Goal: Task Accomplishment & Management: Manage account settings

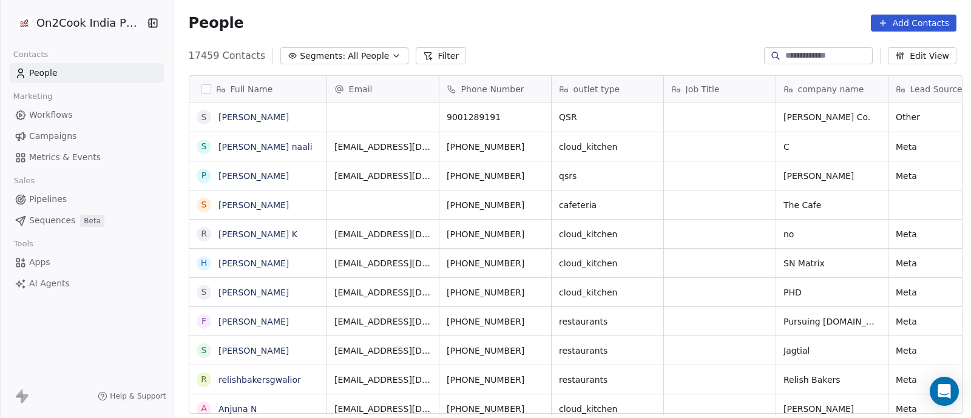
scroll to position [356, 791]
click at [420, 55] on button "Filter" at bounding box center [441, 55] width 50 height 17
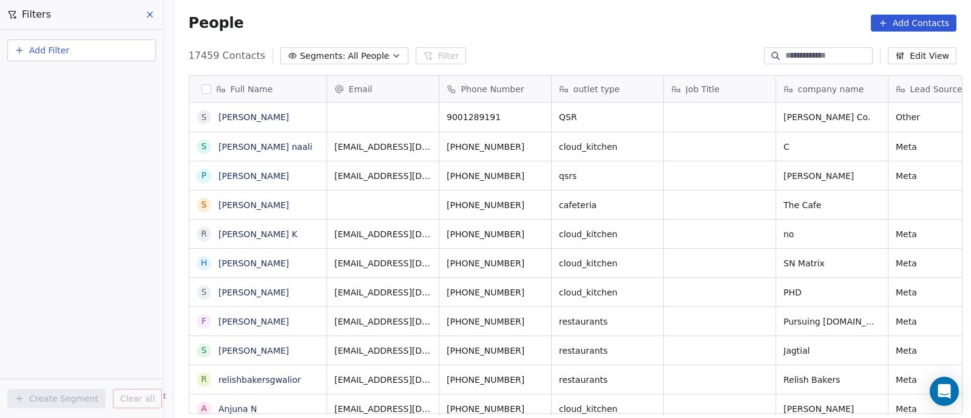
click at [54, 49] on span "Add Filter" at bounding box center [49, 50] width 40 height 13
click at [62, 80] on span "Contact properties" at bounding box center [59, 79] width 79 height 13
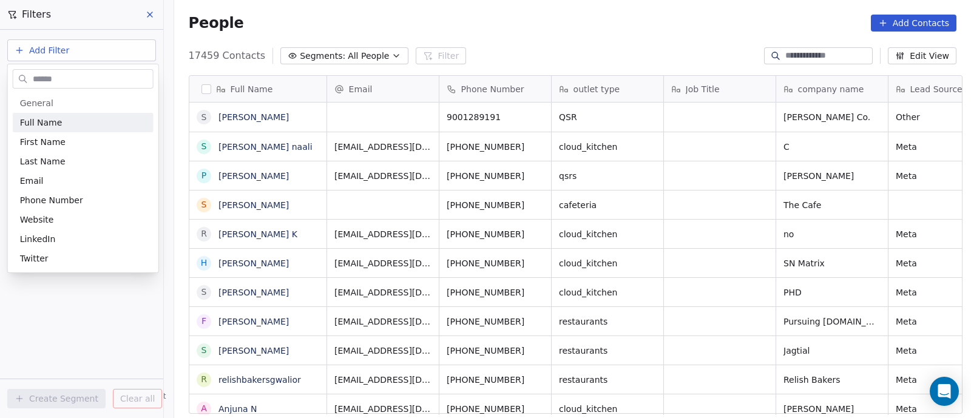
click at [120, 44] on html "On2Cook India Pvt. Ltd. Contacts People Marketing Workflows Campaigns Metrics &…" at bounding box center [485, 209] width 971 height 418
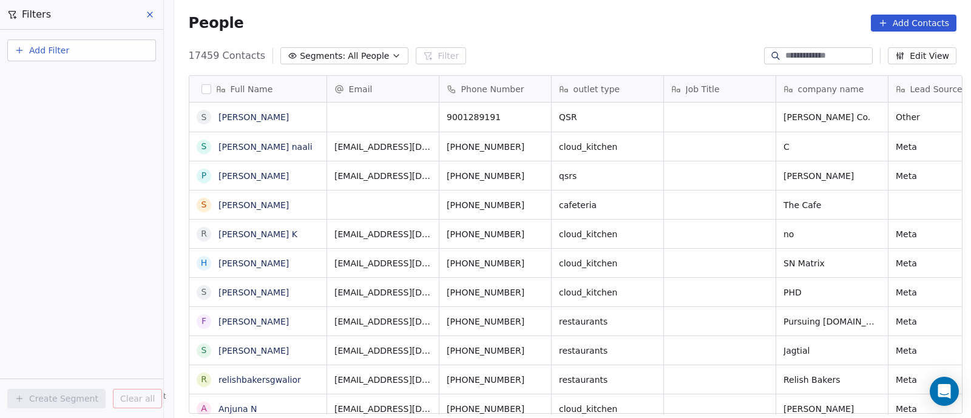
click at [31, 47] on span "Add Filter" at bounding box center [49, 50] width 40 height 13
click at [42, 80] on span "Contact properties" at bounding box center [59, 79] width 79 height 13
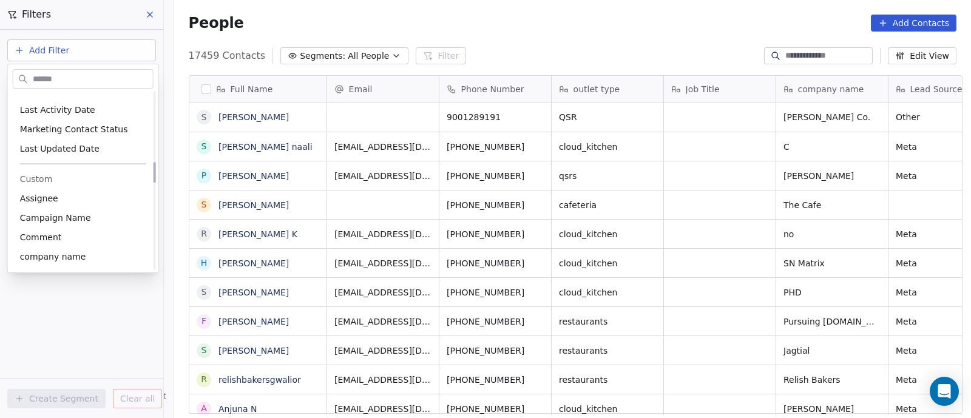
scroll to position [758, 0]
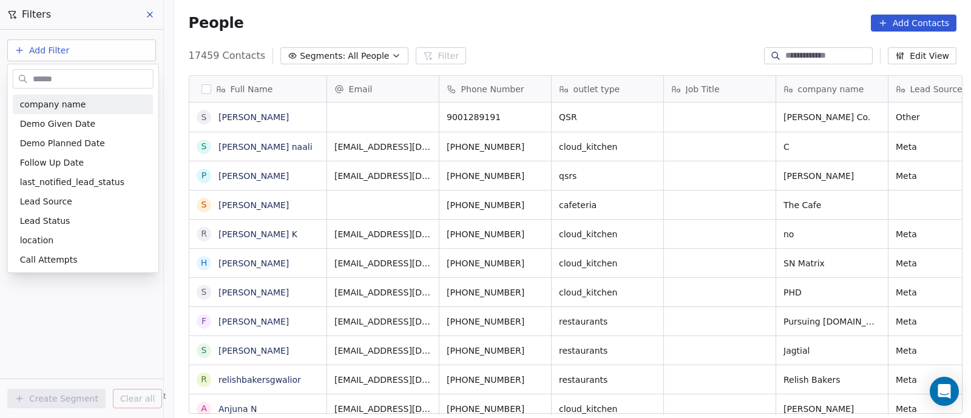
click at [151, 13] on html "On2Cook India Pvt. Ltd. Contacts People Marketing Workflows Campaigns Metrics &…" at bounding box center [485, 209] width 971 height 418
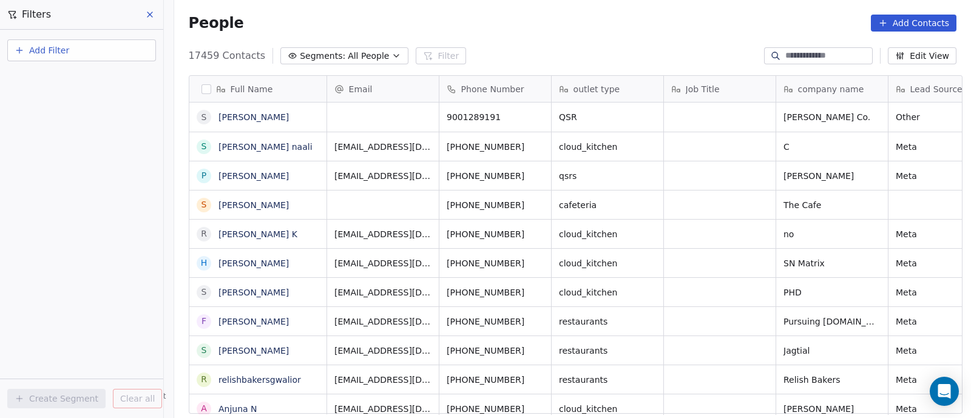
click at [391, 58] on icon "button" at bounding box center [396, 56] width 10 height 10
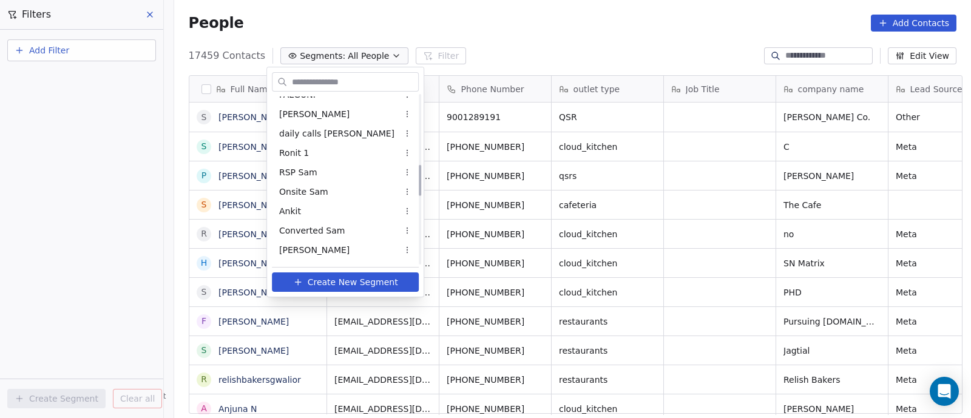
scroll to position [379, 0]
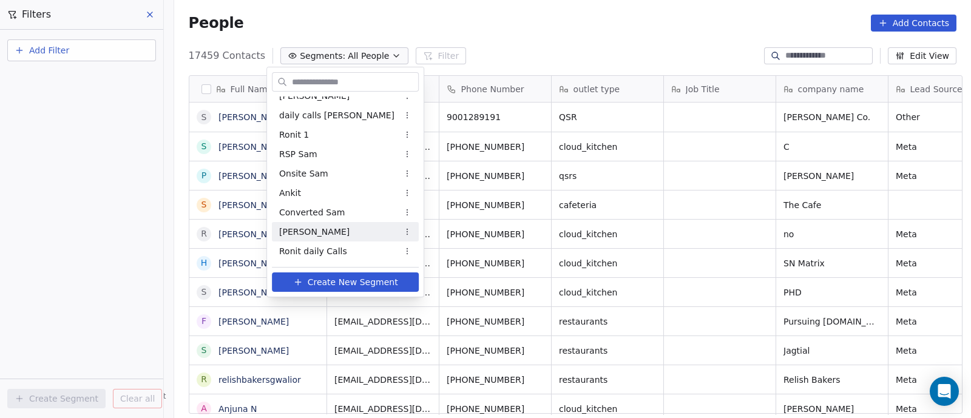
click at [298, 229] on span "[PERSON_NAME]" at bounding box center [314, 232] width 70 height 13
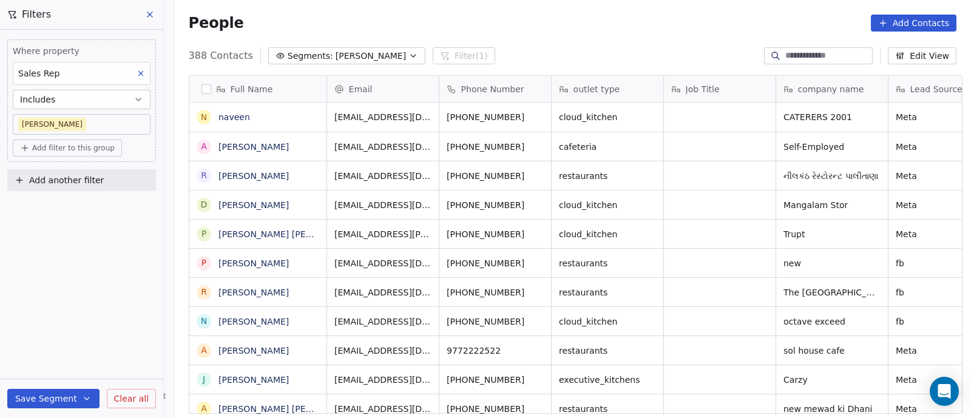
scroll to position [356, 791]
click at [289, 172] on link "[PERSON_NAME]" at bounding box center [253, 176] width 70 height 10
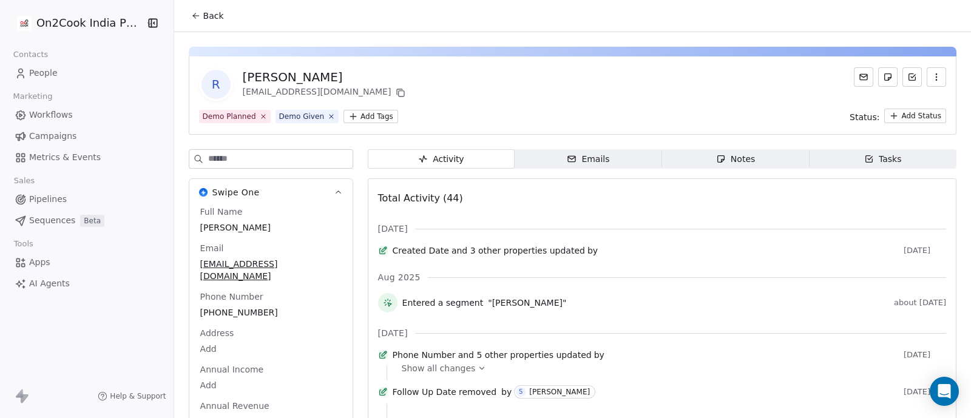
click at [49, 198] on span "Pipelines" at bounding box center [48, 199] width 38 height 13
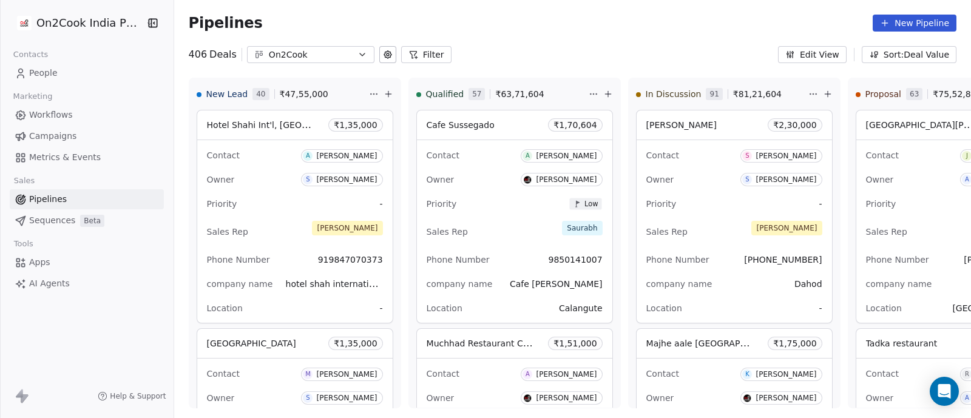
click at [421, 55] on button "Filter" at bounding box center [426, 54] width 50 height 17
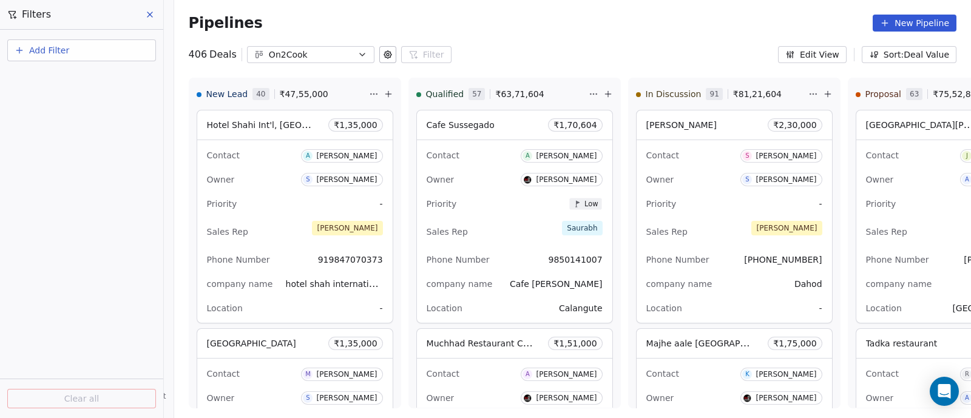
click at [59, 52] on span "Add Filter" at bounding box center [49, 50] width 40 height 13
click at [52, 79] on span "Deal properties" at bounding box center [53, 79] width 66 height 13
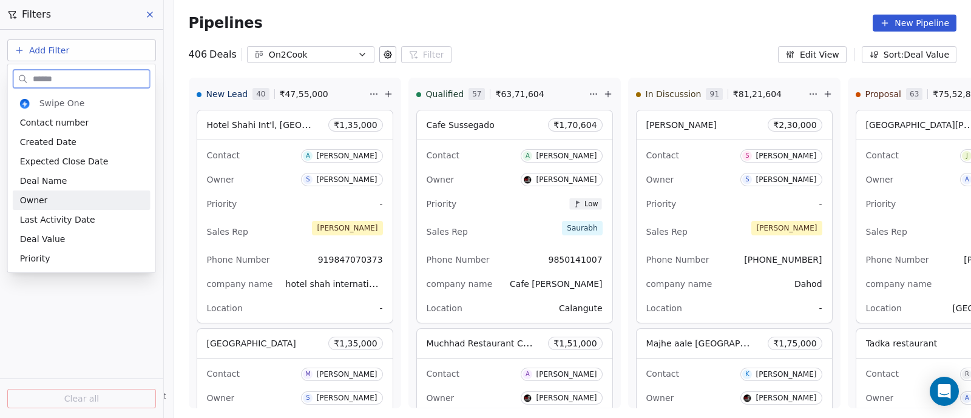
click at [42, 201] on span "Owner" at bounding box center [34, 200] width 28 height 12
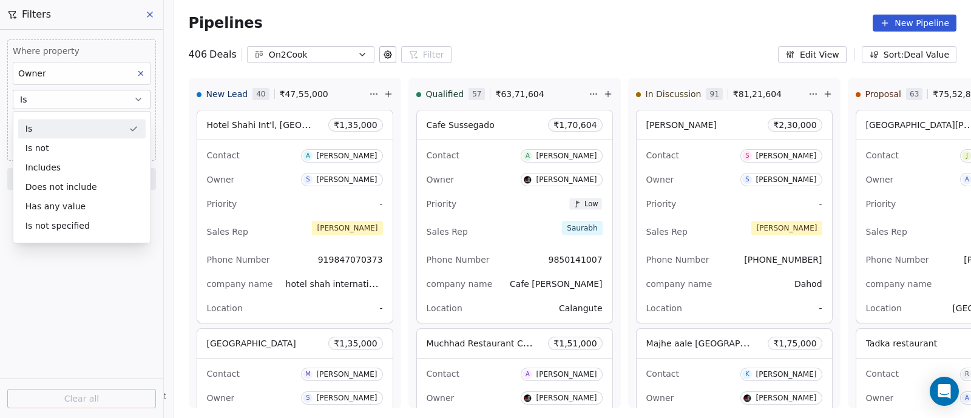
click at [99, 95] on button "Is" at bounding box center [82, 99] width 138 height 19
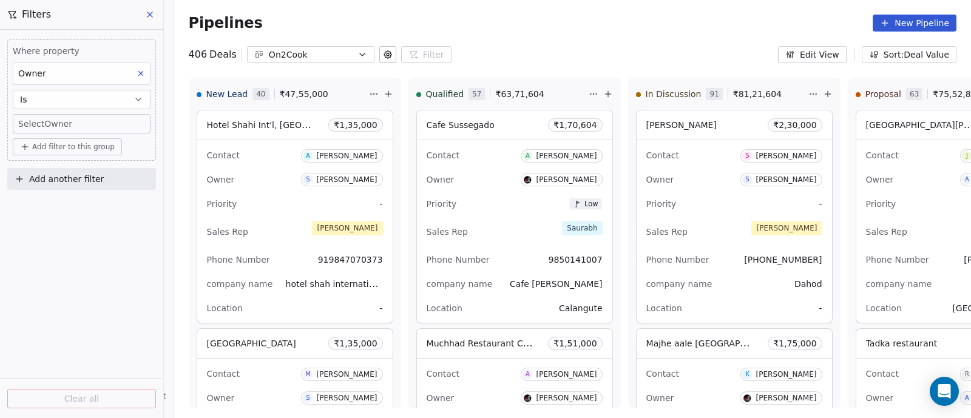
click at [96, 123] on body "On2Cook India Pvt. Ltd. Contacts People Marketing Workflows Campaigns Metrics &…" at bounding box center [485, 209] width 971 height 418
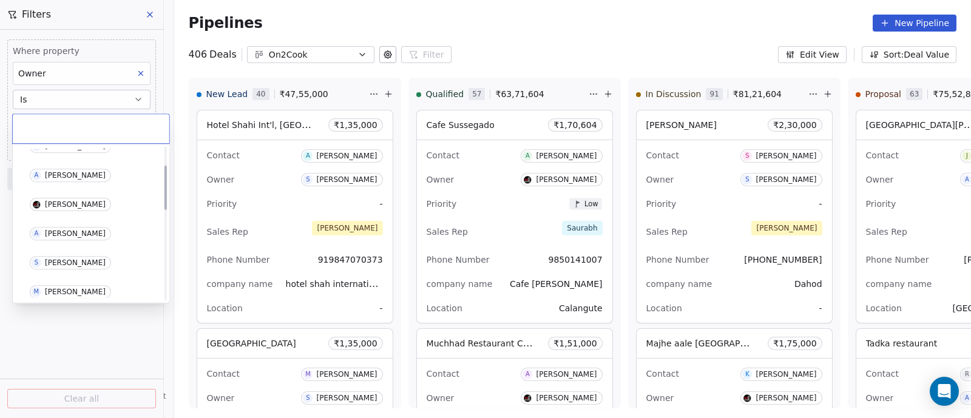
scroll to position [75, 0]
click at [70, 231] on div "[PERSON_NAME]" at bounding box center [75, 231] width 61 height 8
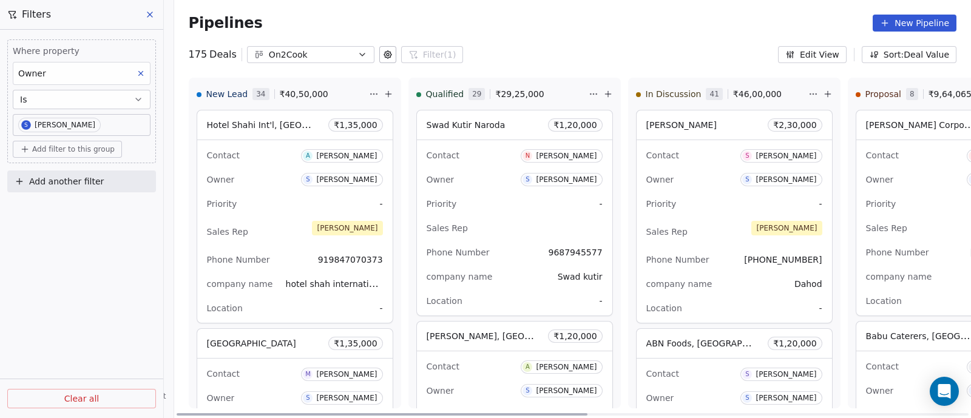
click at [275, 220] on div "Sales Rep [PERSON_NAME]" at bounding box center [295, 231] width 176 height 27
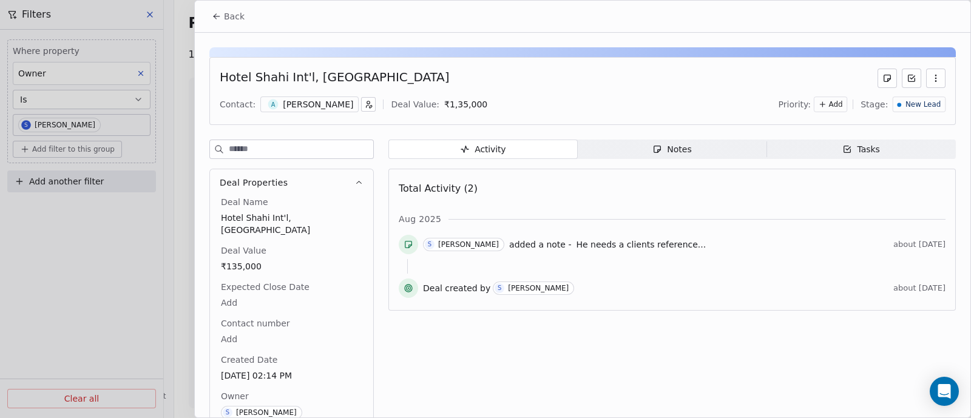
click at [452, 357] on div "Activity Activity Notes Notes Tasks Tasks Total Activity (2) [DATE] S [PERSON_N…" at bounding box center [671, 299] width 567 height 318
click at [232, 16] on span "Back" at bounding box center [234, 16] width 21 height 12
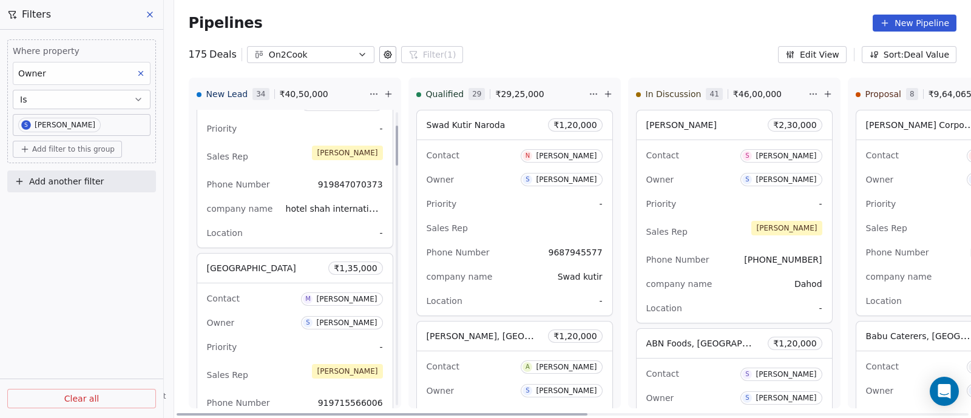
scroll to position [151, 0]
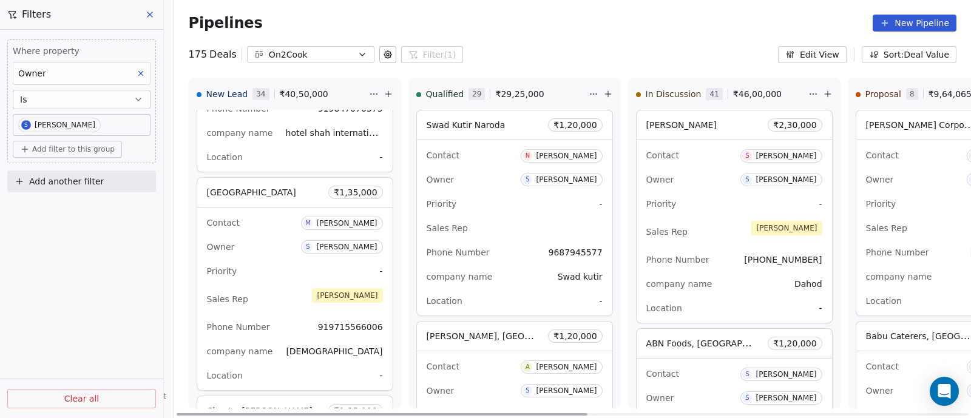
click at [266, 261] on div "Priority -" at bounding box center [295, 270] width 176 height 19
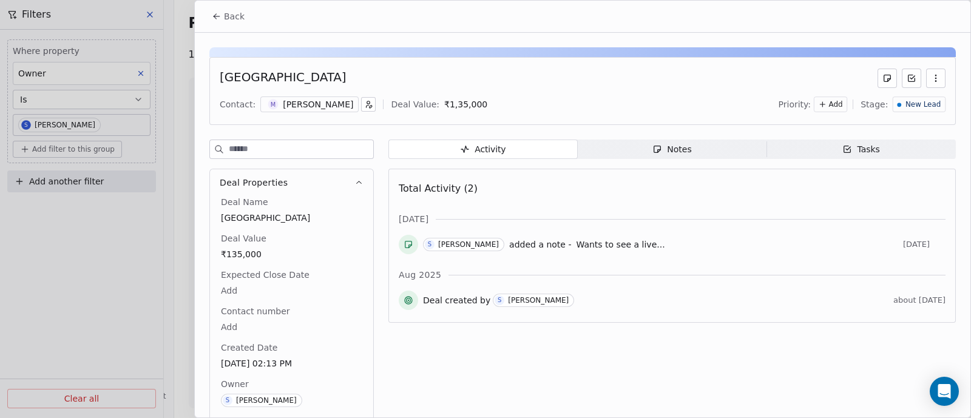
click at [232, 13] on span "Back" at bounding box center [234, 16] width 21 height 12
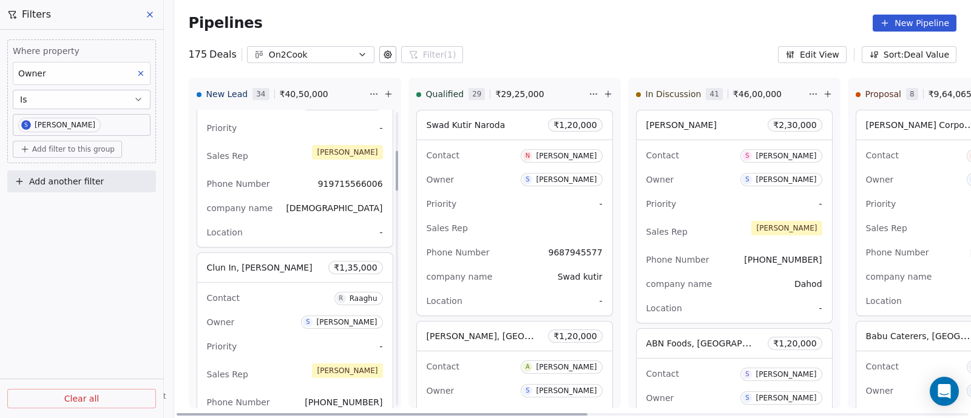
scroll to position [303, 0]
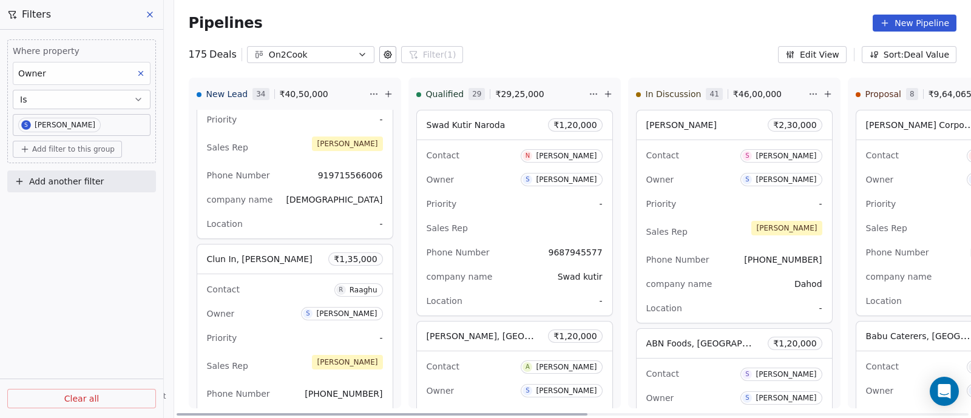
click at [281, 308] on div "Owner S [PERSON_NAME]" at bounding box center [295, 313] width 176 height 19
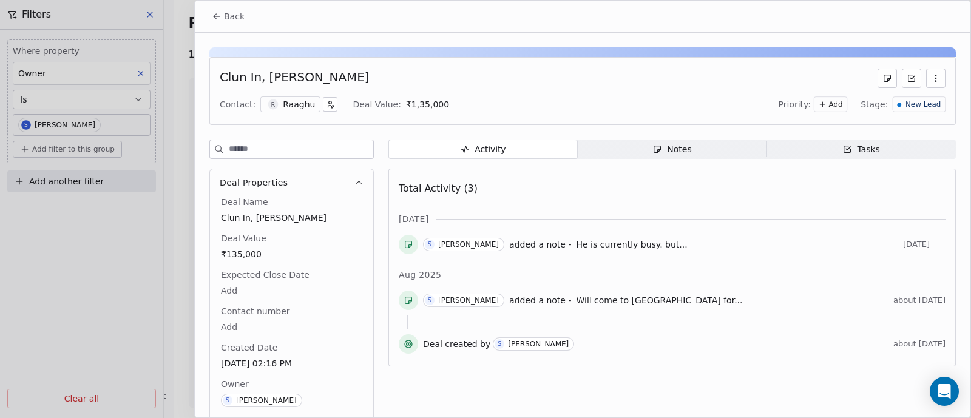
click at [677, 149] on div "Notes" at bounding box center [671, 149] width 39 height 13
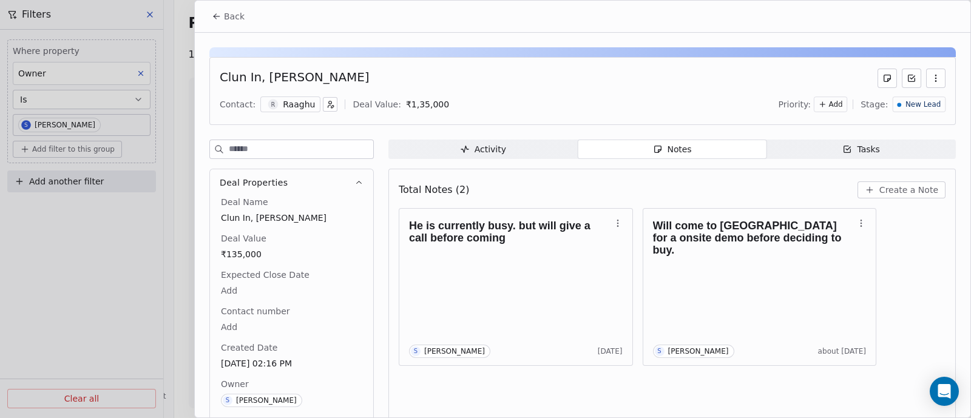
click at [892, 191] on span "Create a Note" at bounding box center [908, 190] width 59 height 12
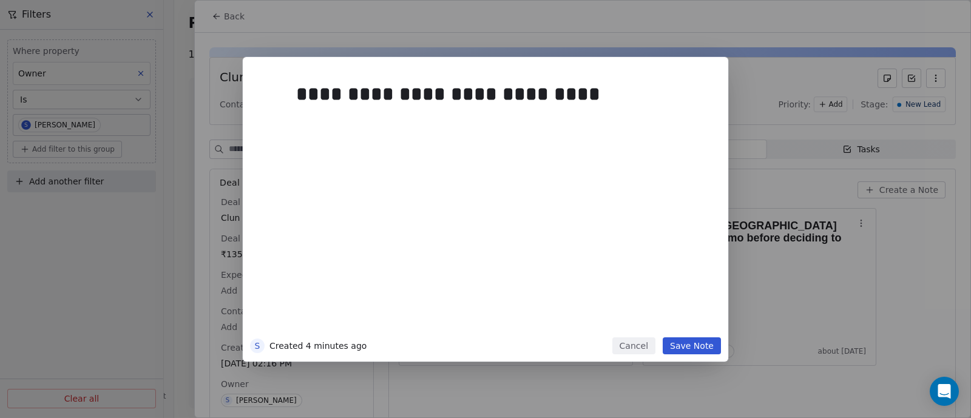
click at [687, 345] on button "Save Note" at bounding box center [692, 345] width 58 height 17
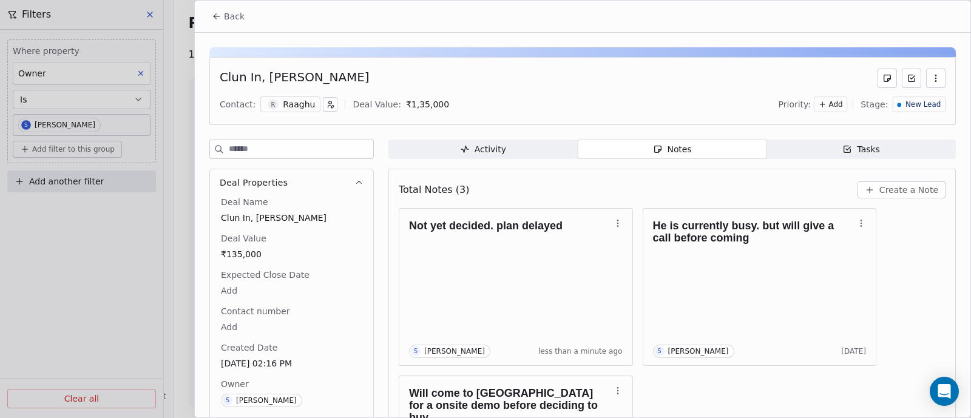
click at [229, 18] on span "Back" at bounding box center [234, 16] width 21 height 12
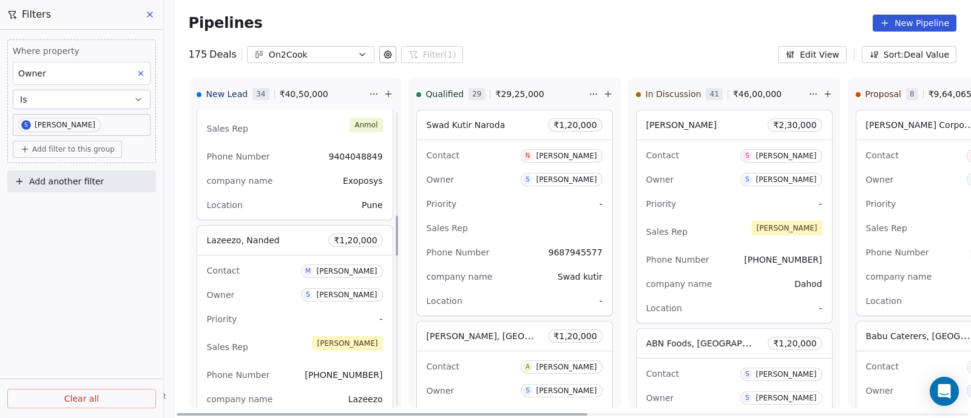
scroll to position [834, 0]
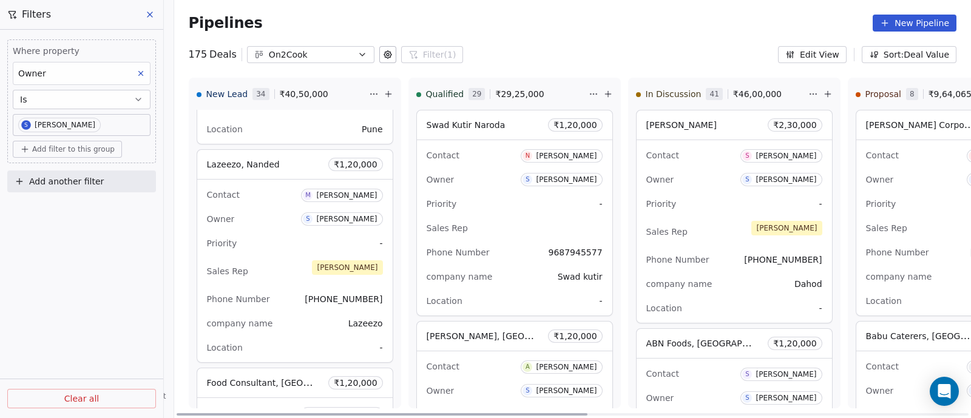
click at [285, 234] on div "Priority -" at bounding box center [295, 243] width 176 height 19
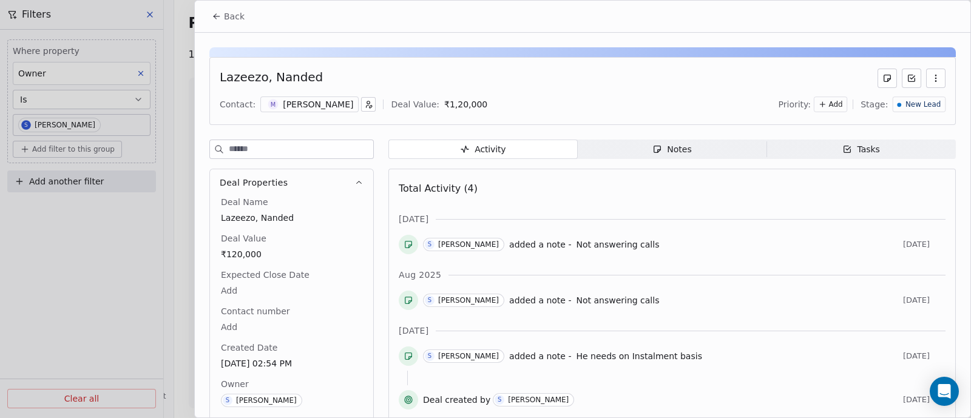
click at [678, 148] on div "Notes" at bounding box center [671, 149] width 39 height 13
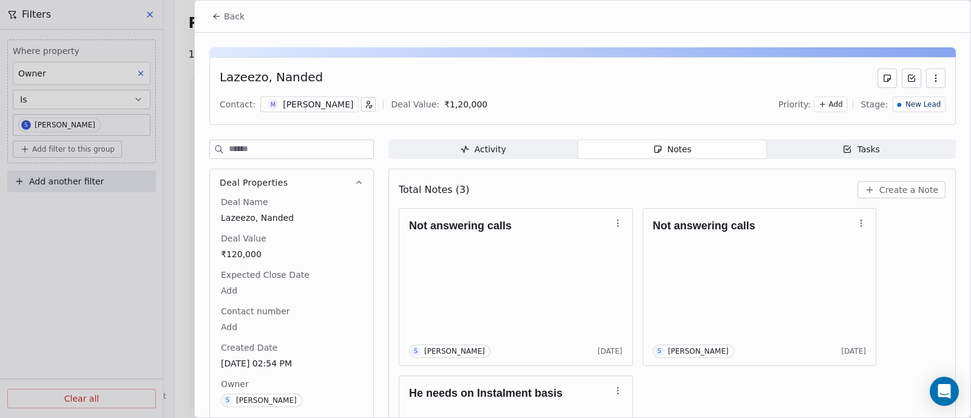
click at [889, 187] on span "Create a Note" at bounding box center [908, 190] width 59 height 12
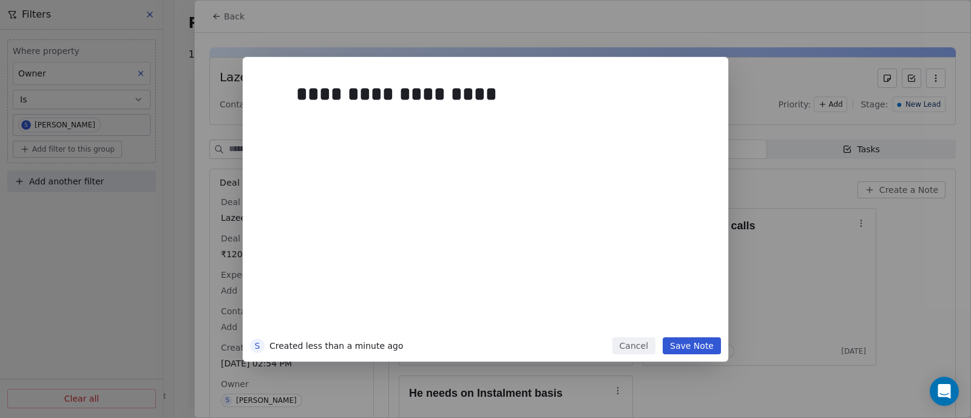
click at [690, 347] on button "Save Note" at bounding box center [692, 345] width 58 height 17
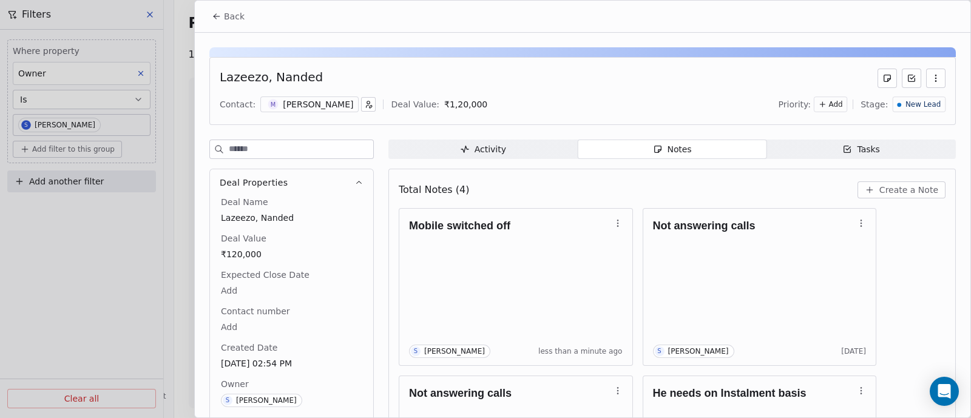
click at [225, 16] on span "Back" at bounding box center [234, 16] width 21 height 12
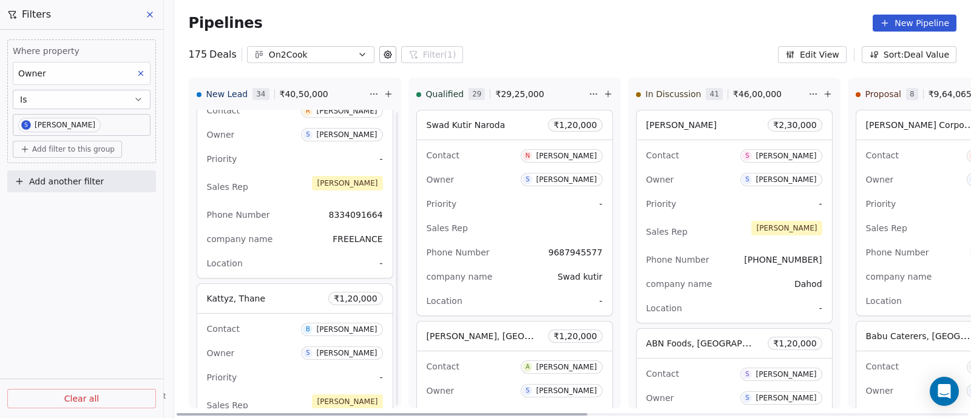
scroll to position [1213, 0]
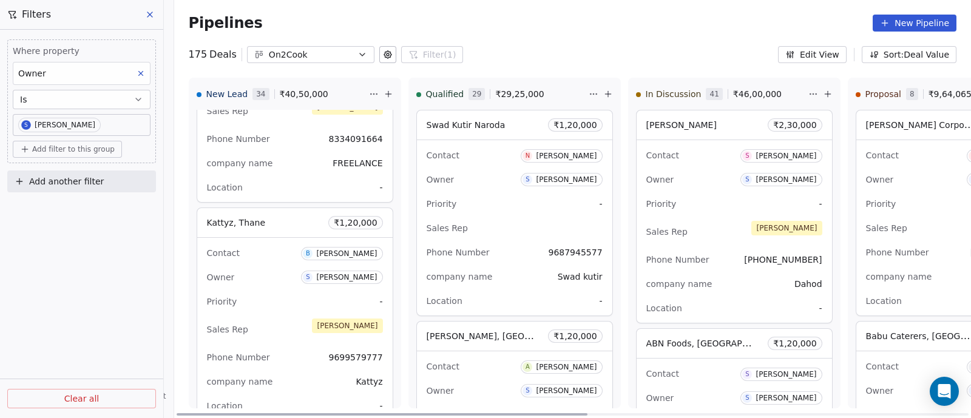
click at [308, 274] on div "Owner S [PERSON_NAME]" at bounding box center [295, 277] width 176 height 19
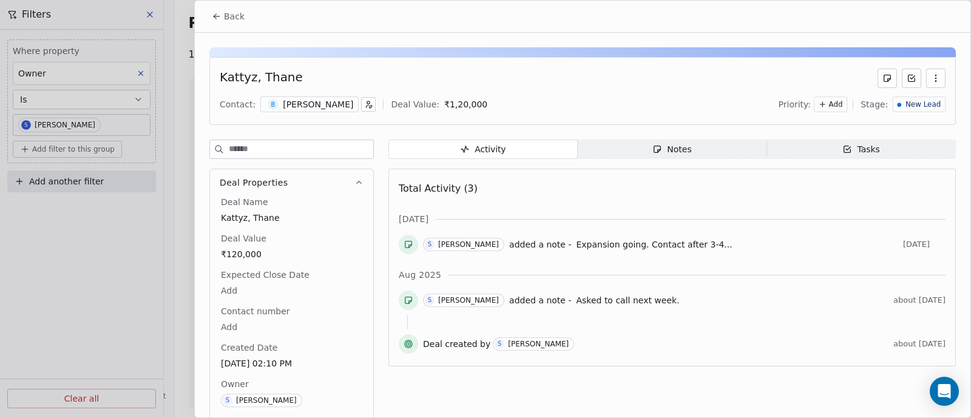
click at [690, 149] on span "Notes Notes" at bounding box center [672, 149] width 189 height 19
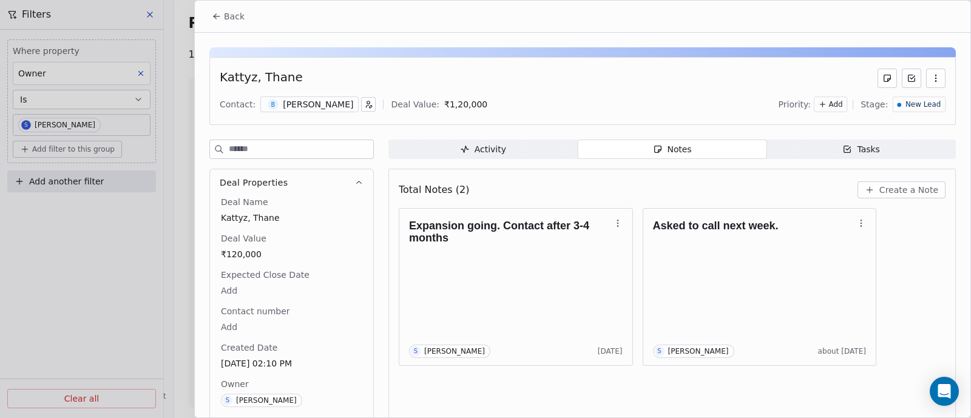
click at [239, 16] on span "Back" at bounding box center [234, 16] width 21 height 12
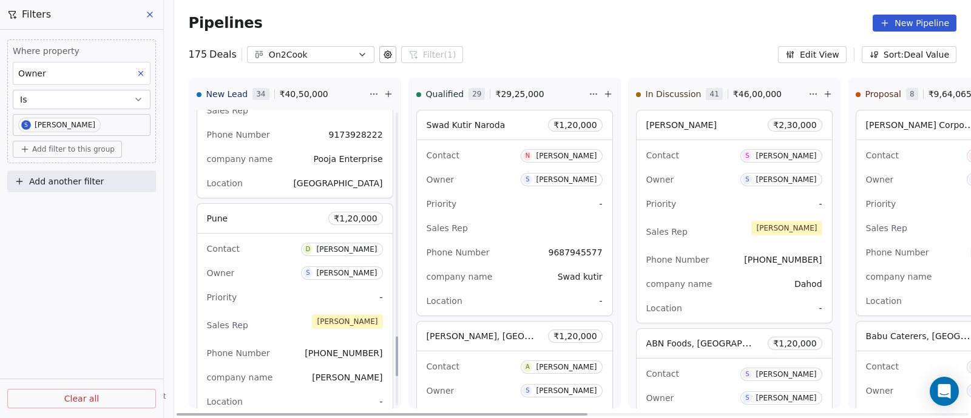
scroll to position [1668, 0]
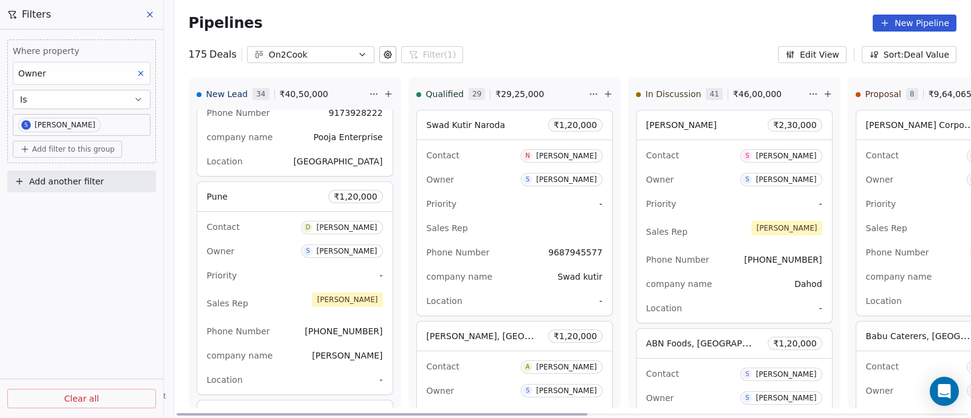
click at [278, 290] on div "Sales Rep [PERSON_NAME]" at bounding box center [295, 303] width 176 height 27
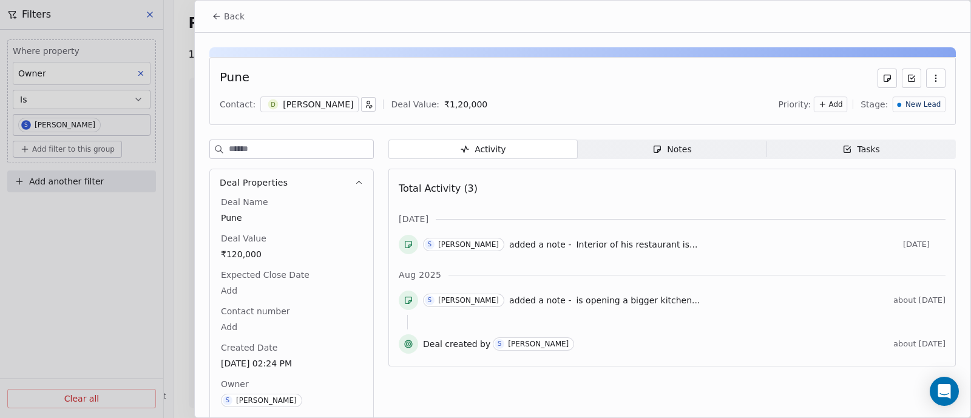
click at [675, 150] on div "Notes" at bounding box center [671, 149] width 39 height 13
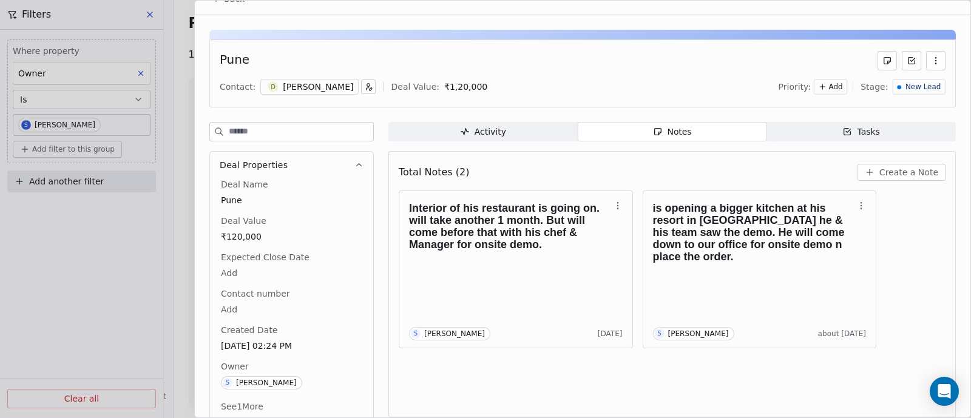
scroll to position [27, 0]
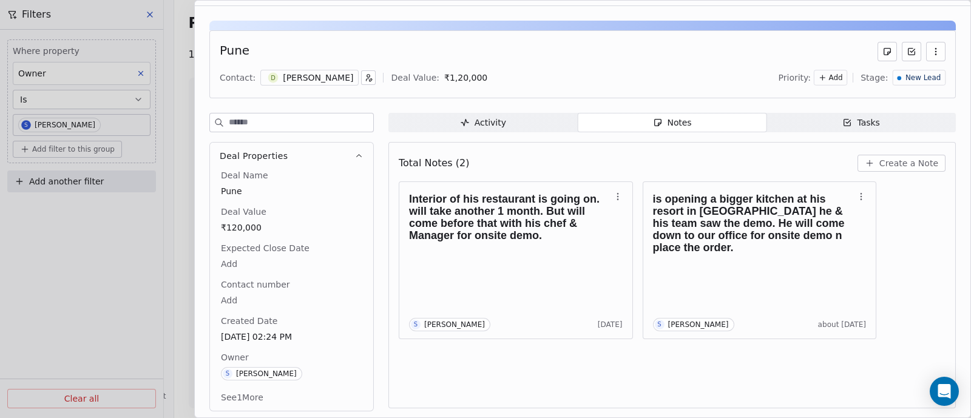
click at [893, 163] on span "Create a Note" at bounding box center [908, 163] width 59 height 12
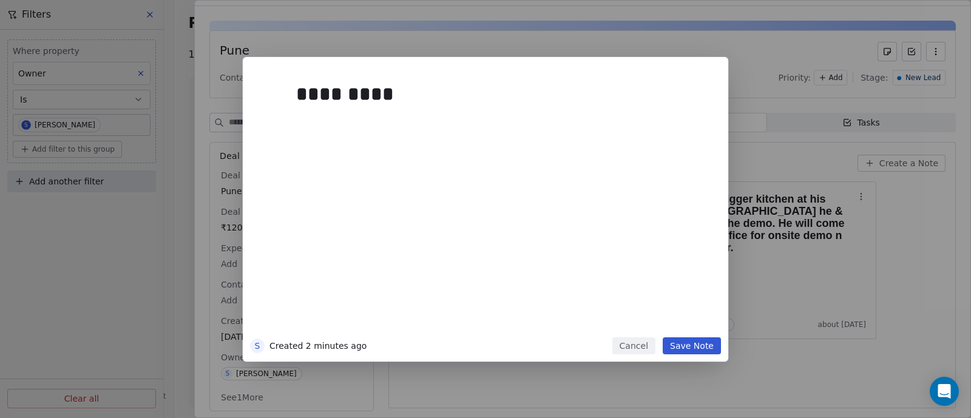
click at [686, 342] on button "Save Note" at bounding box center [692, 345] width 58 height 17
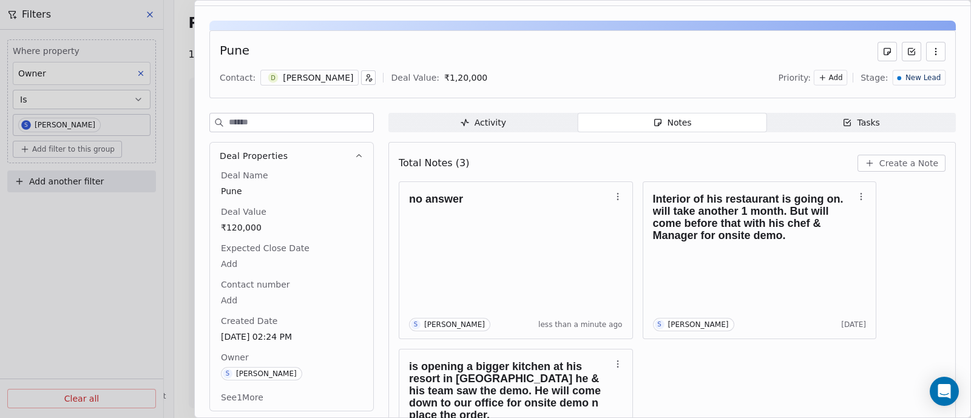
scroll to position [0, 0]
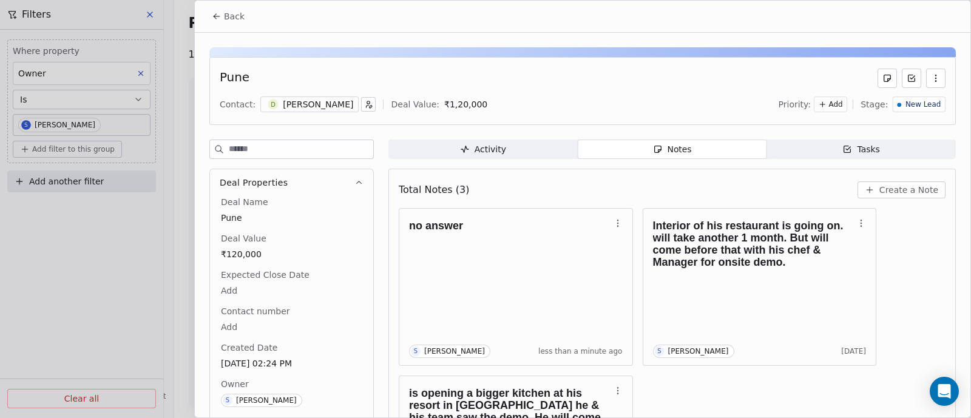
click at [231, 16] on span "Back" at bounding box center [234, 16] width 21 height 12
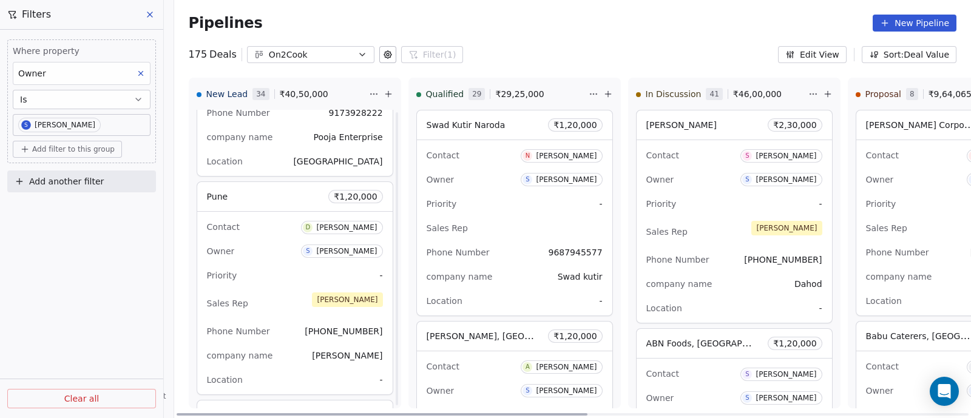
scroll to position [1820, 0]
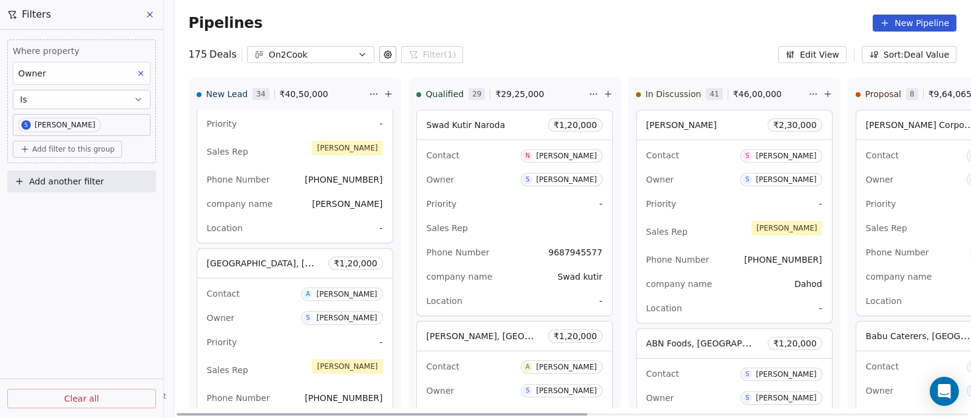
click at [278, 346] on div "Priority -" at bounding box center [295, 341] width 176 height 19
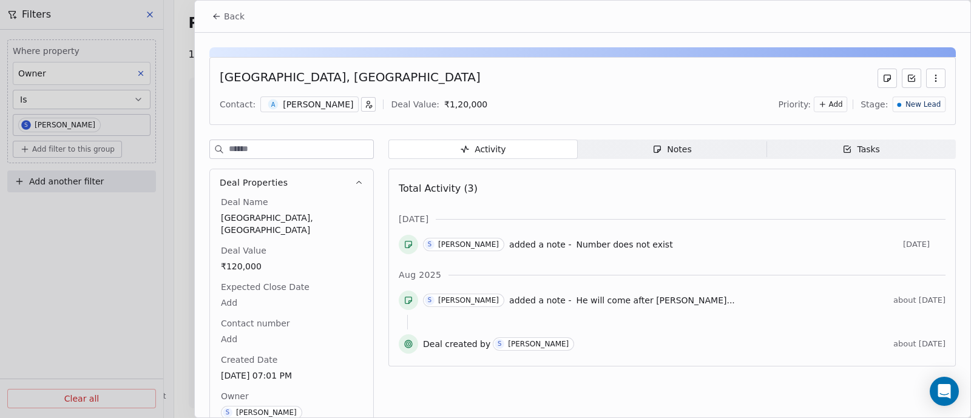
click at [652, 144] on icon "button" at bounding box center [657, 149] width 10 height 10
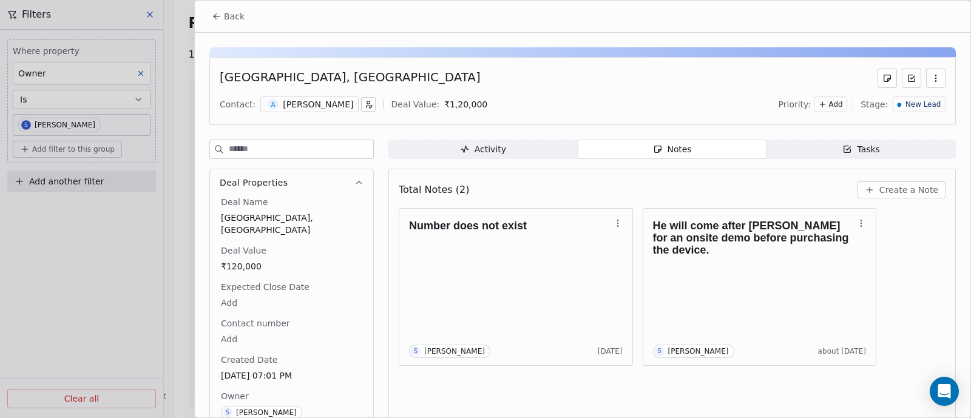
click at [898, 186] on span "Create a Note" at bounding box center [908, 190] width 59 height 12
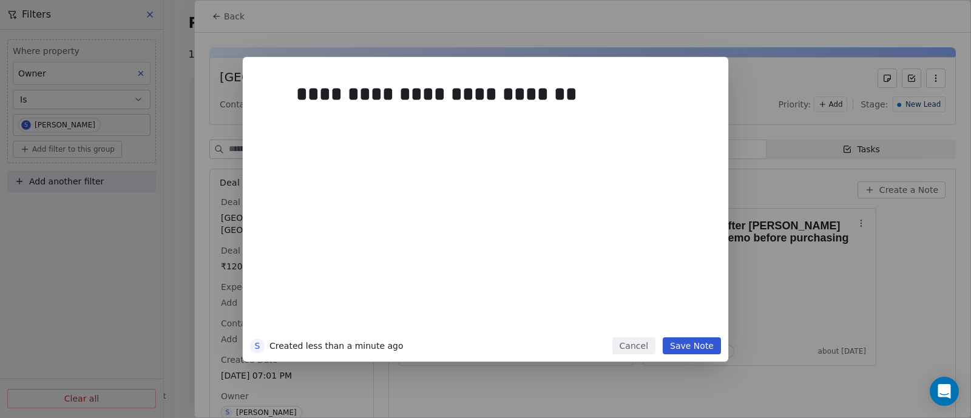
click at [684, 345] on button "Save Note" at bounding box center [692, 345] width 58 height 17
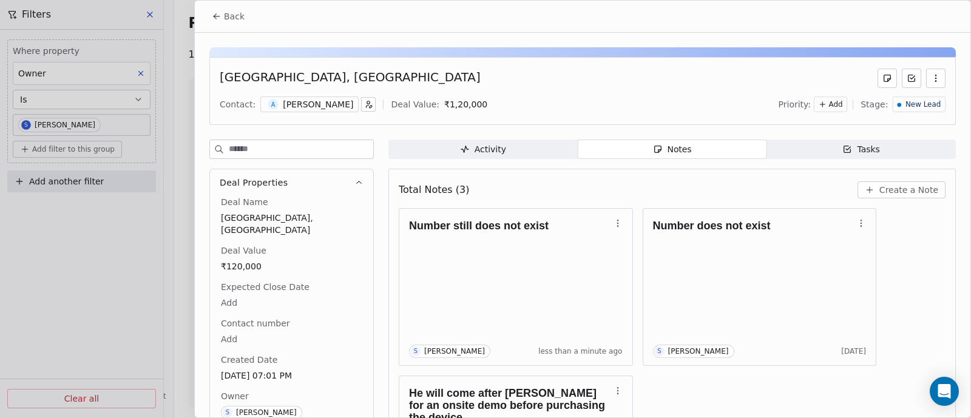
click at [254, 13] on div "Back" at bounding box center [582, 17] width 775 height 32
click at [235, 19] on span "Back" at bounding box center [234, 16] width 21 height 12
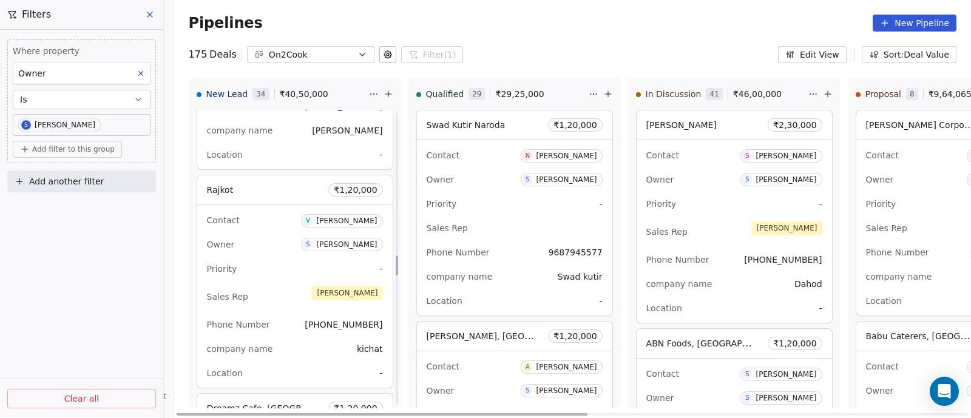
scroll to position [2188, 0]
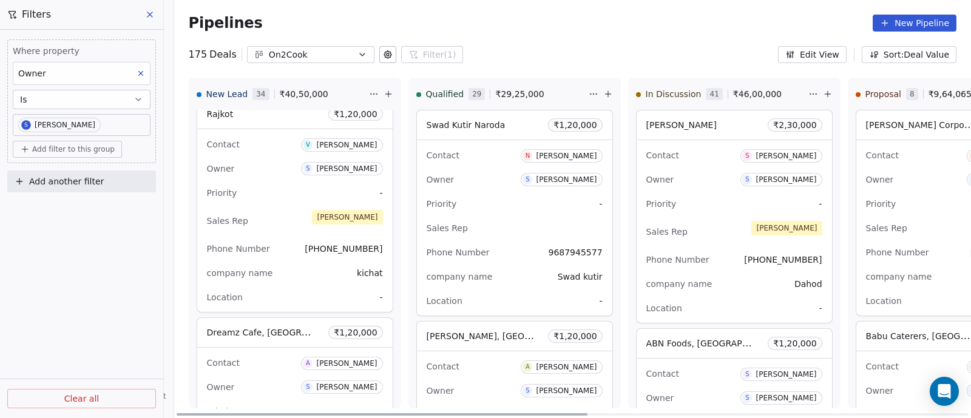
click at [286, 190] on div "Priority -" at bounding box center [295, 192] width 176 height 19
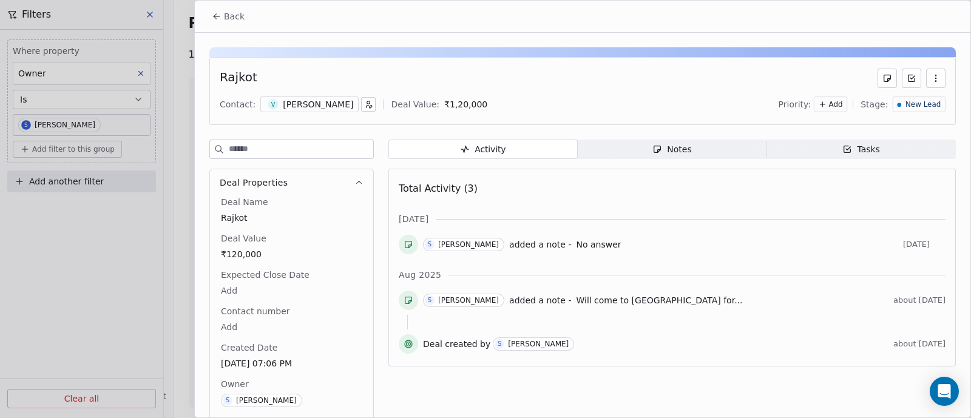
click at [692, 151] on span "Notes Notes" at bounding box center [672, 149] width 189 height 19
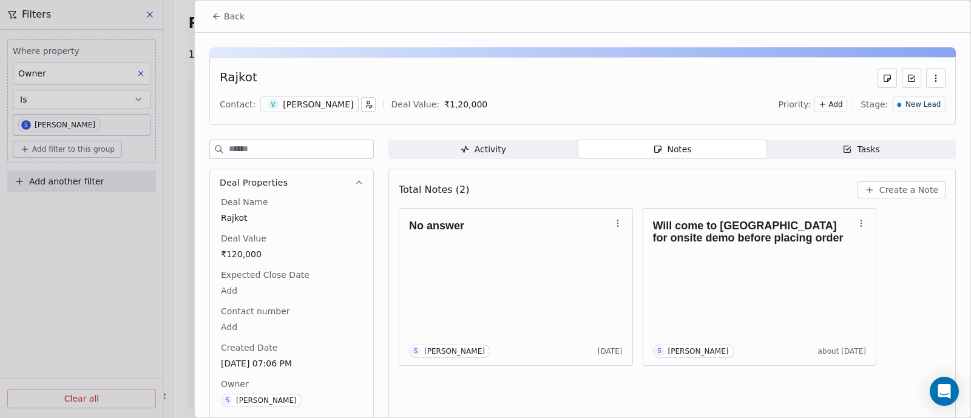
click at [892, 187] on span "Create a Note" at bounding box center [908, 190] width 59 height 12
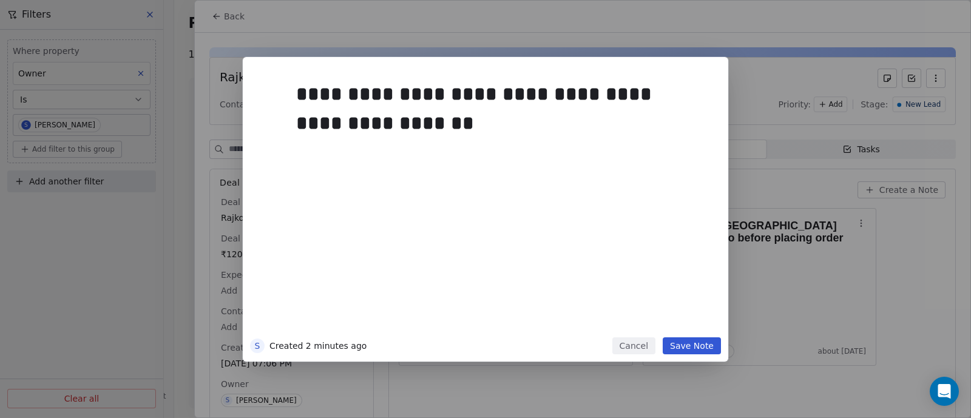
click at [692, 351] on button "Save Note" at bounding box center [692, 345] width 58 height 17
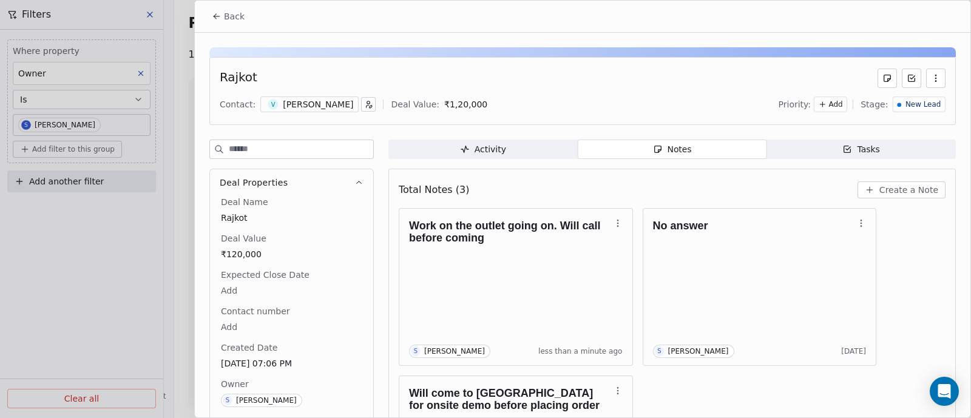
click at [231, 18] on span "Back" at bounding box center [234, 16] width 21 height 12
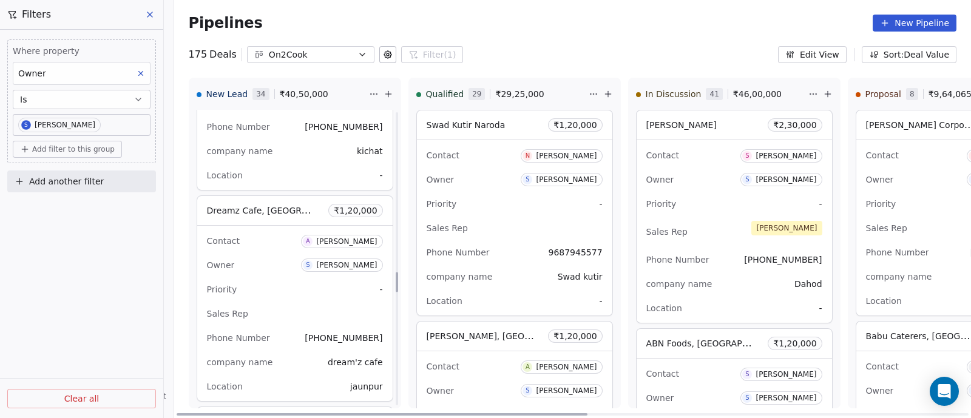
scroll to position [2415, 0]
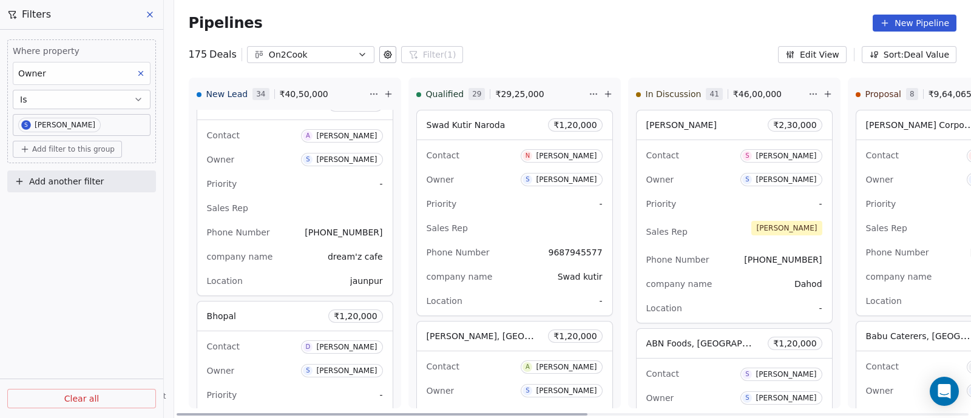
click at [278, 162] on div "Owner S [PERSON_NAME]" at bounding box center [295, 159] width 176 height 19
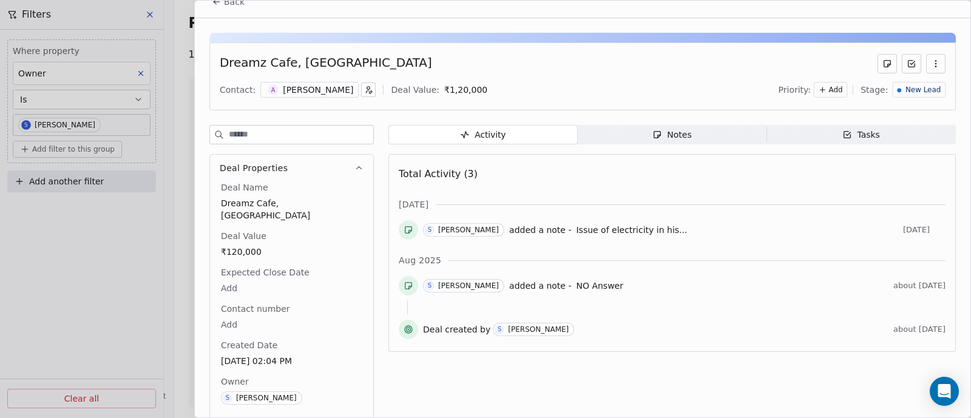
scroll to position [27, 0]
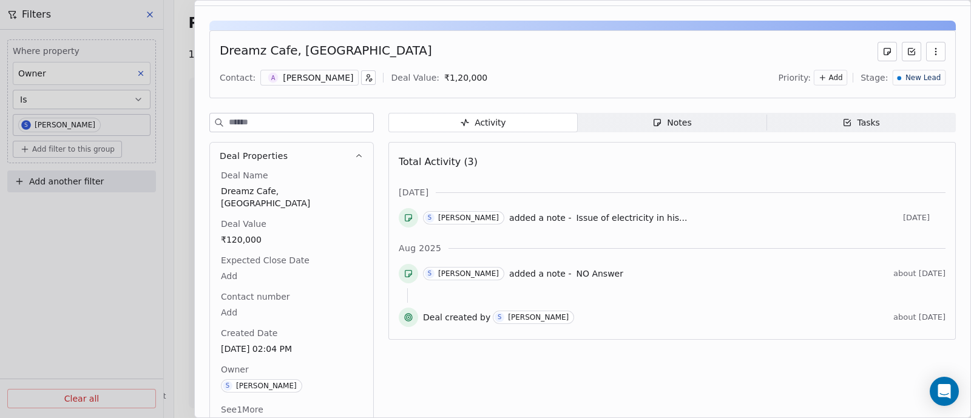
click at [688, 122] on span "Notes Notes" at bounding box center [672, 122] width 189 height 19
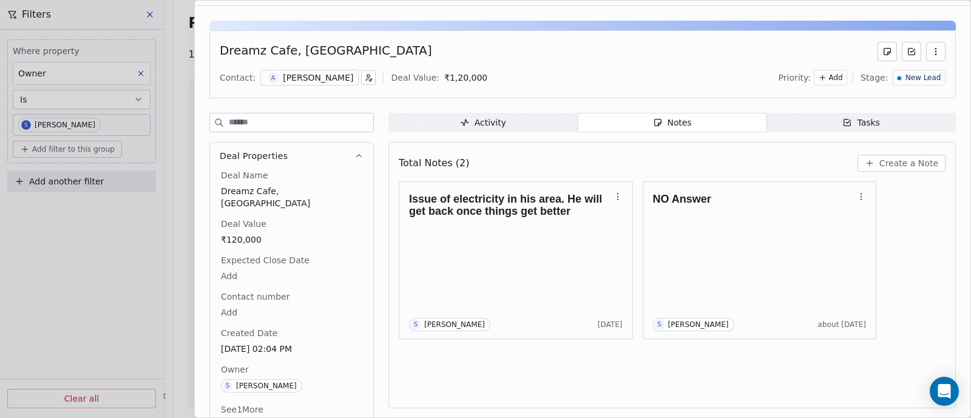
click at [900, 161] on span "Create a Note" at bounding box center [908, 163] width 59 height 12
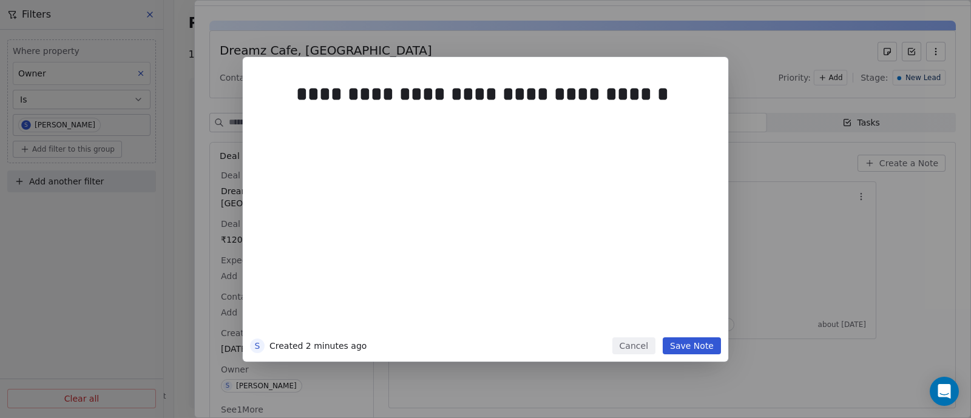
click at [684, 343] on button "Save Note" at bounding box center [692, 345] width 58 height 17
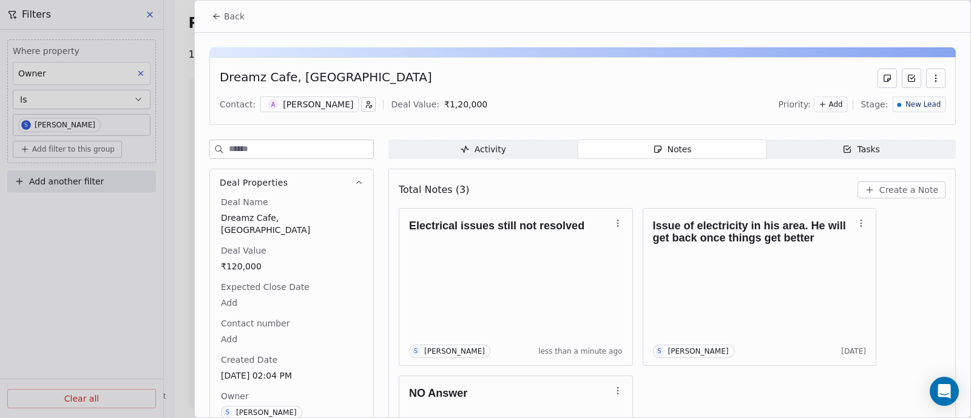
click at [232, 15] on span "Back" at bounding box center [234, 16] width 21 height 12
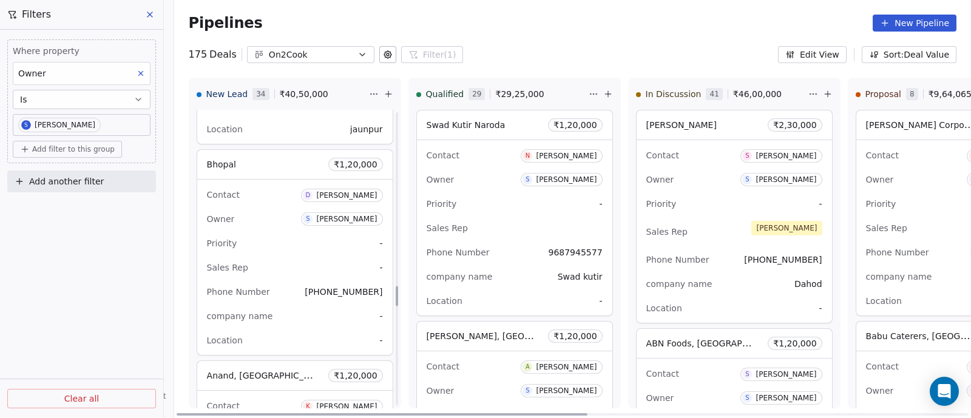
scroll to position [2643, 0]
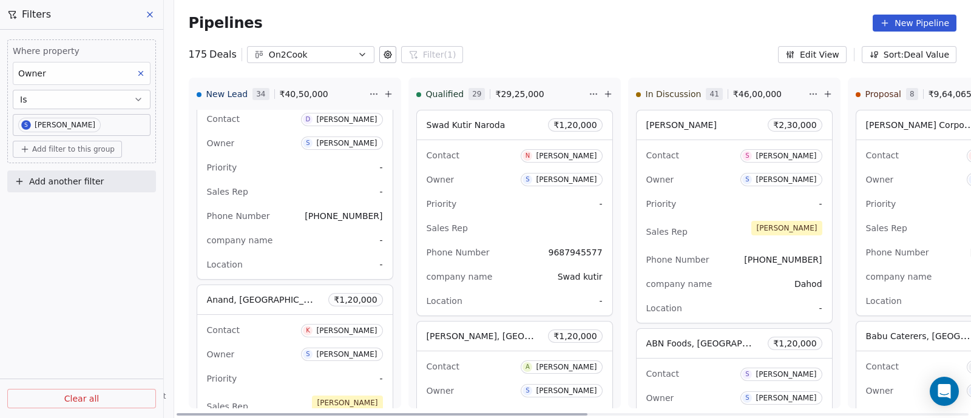
click at [276, 150] on div "Contact D [PERSON_NAME] Owner S [PERSON_NAME] Priority - Sales Rep - Phone Numb…" at bounding box center [294, 191] width 195 height 175
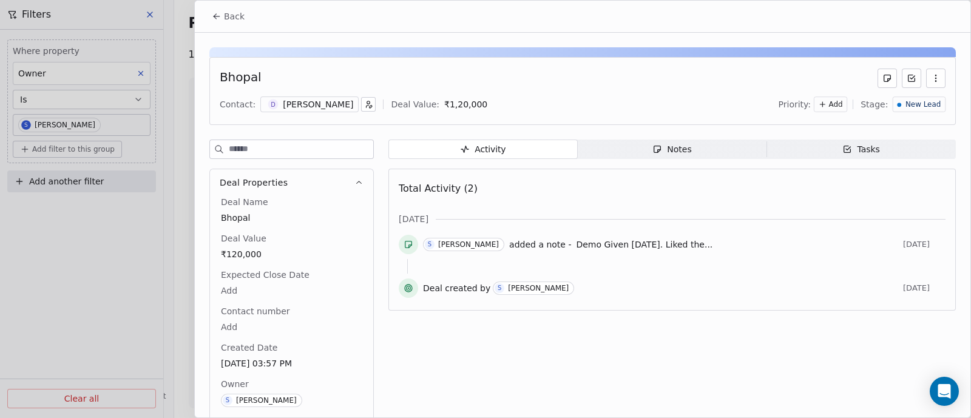
click at [679, 152] on div "Notes" at bounding box center [671, 149] width 39 height 13
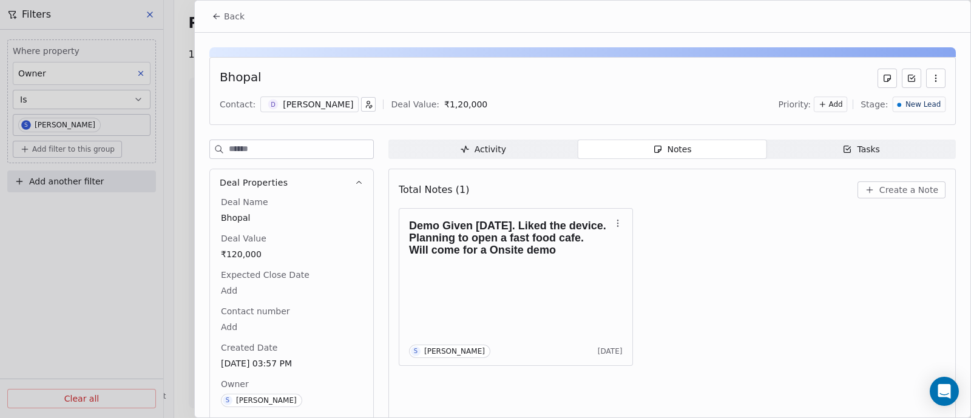
click at [902, 189] on span "Create a Note" at bounding box center [908, 190] width 59 height 12
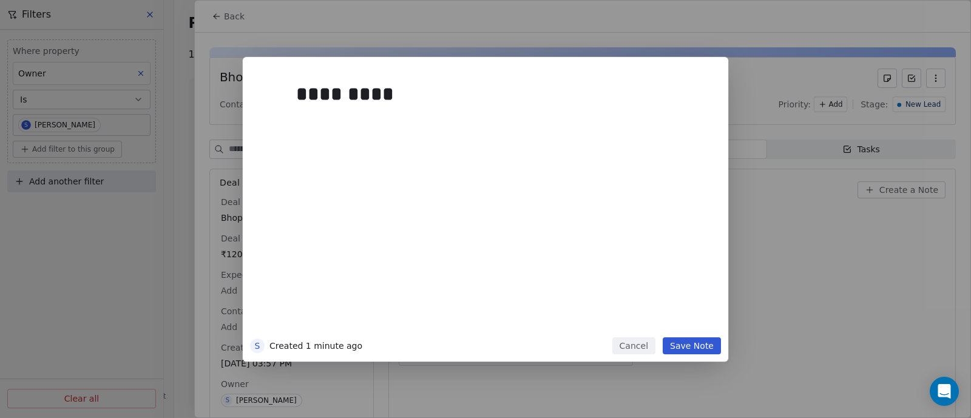
click at [700, 346] on button "Save Note" at bounding box center [692, 345] width 58 height 17
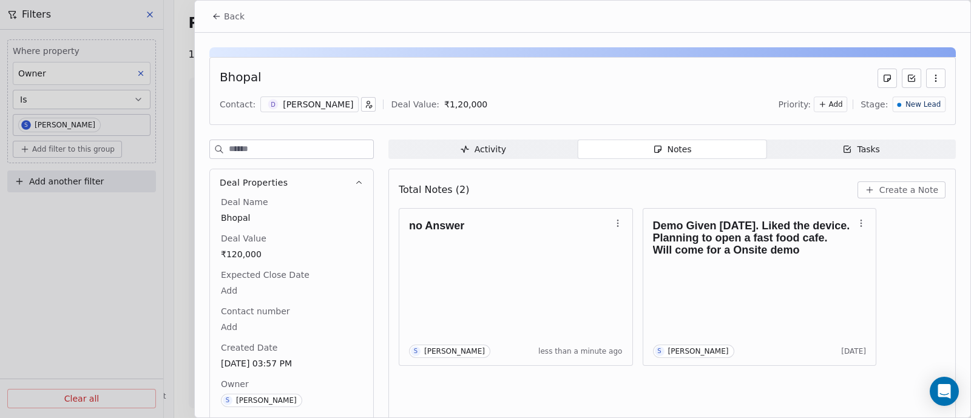
click at [243, 16] on button "Back" at bounding box center [227, 16] width 47 height 22
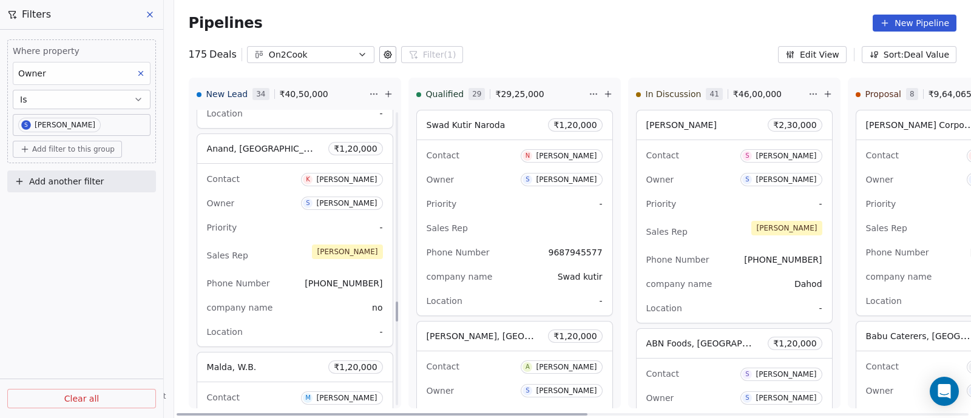
scroll to position [2794, 0]
click at [279, 229] on div "Priority -" at bounding box center [295, 226] width 176 height 19
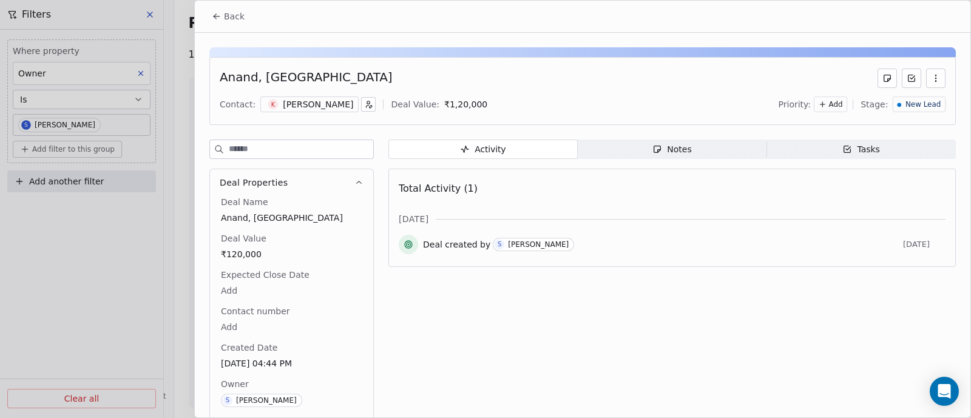
click at [673, 149] on div "Notes" at bounding box center [671, 149] width 39 height 13
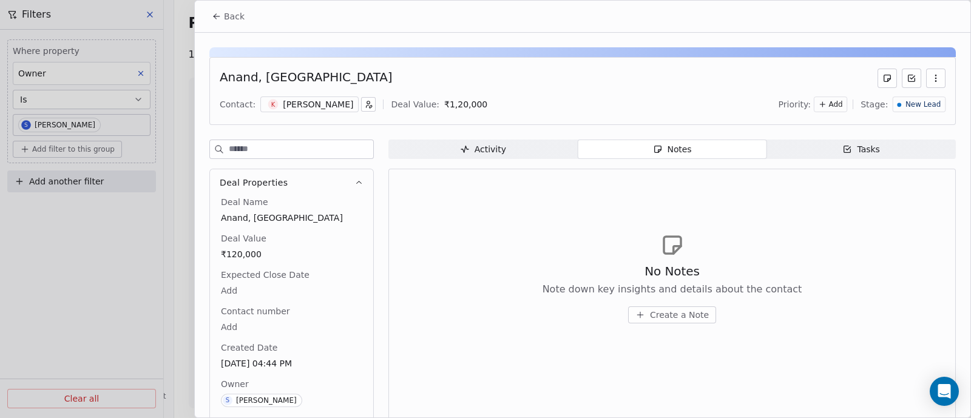
click at [672, 311] on span "Create a Note" at bounding box center [679, 315] width 59 height 12
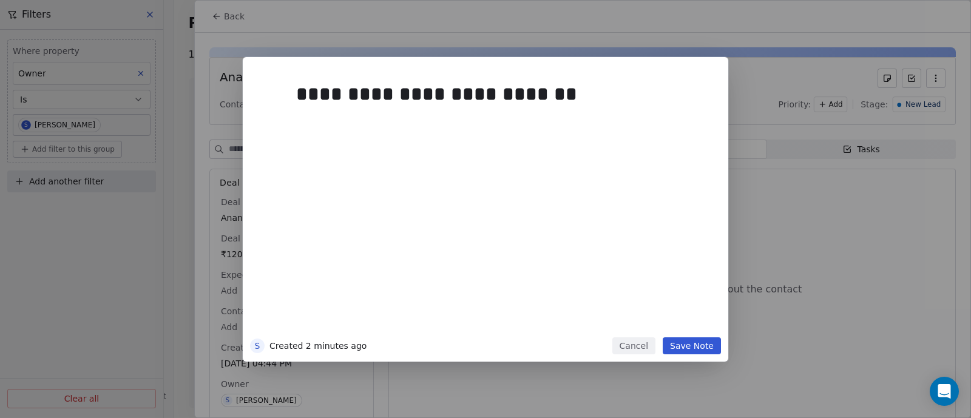
click at [684, 342] on button "Save Note" at bounding box center [692, 345] width 58 height 17
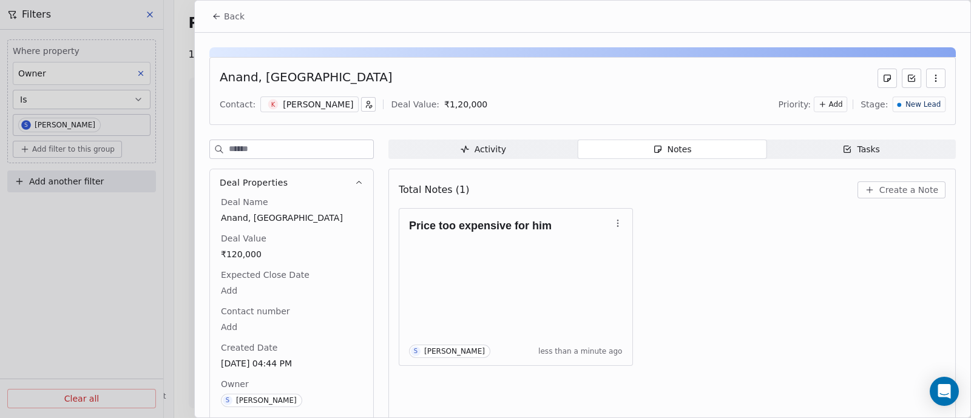
click at [240, 16] on span "Back" at bounding box center [234, 16] width 21 height 12
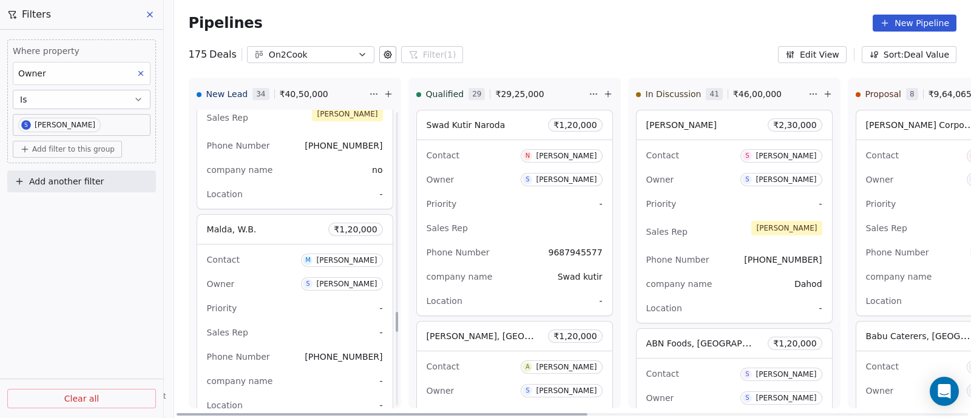
scroll to position [2946, 0]
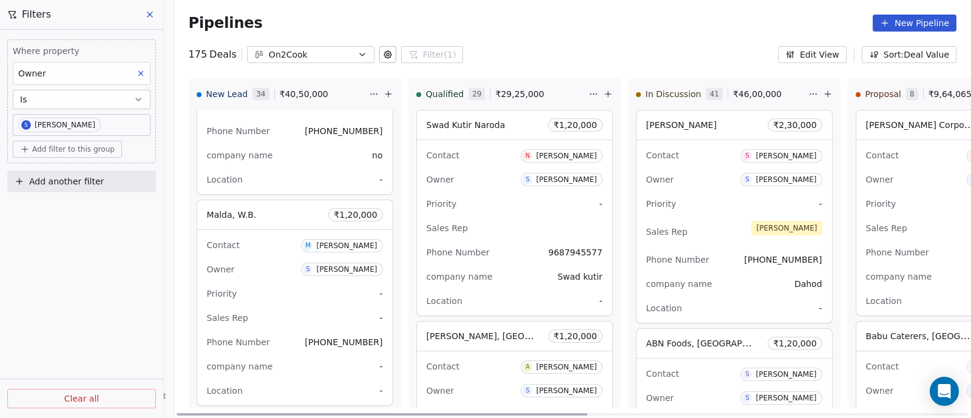
click at [278, 275] on div "Contact M [PERSON_NAME] Owner S [PERSON_NAME] Priority - Sales Rep - Phone Numb…" at bounding box center [294, 317] width 195 height 175
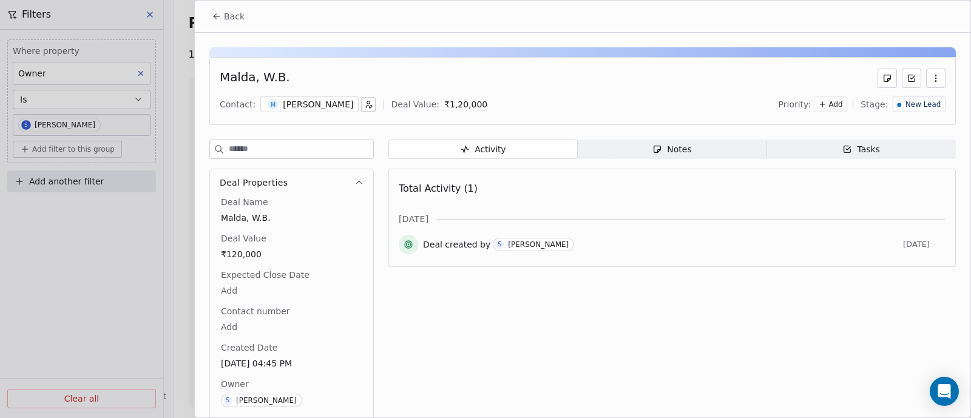
click at [673, 150] on div "Notes" at bounding box center [671, 149] width 39 height 13
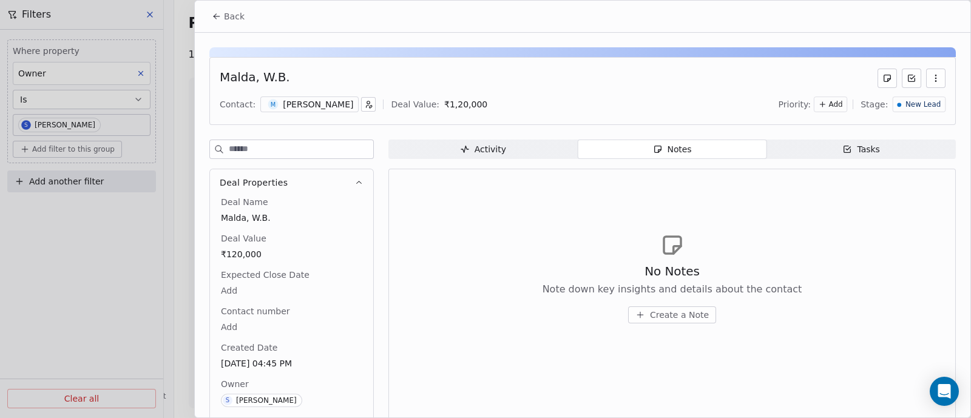
click at [672, 318] on span "Create a Note" at bounding box center [679, 315] width 59 height 12
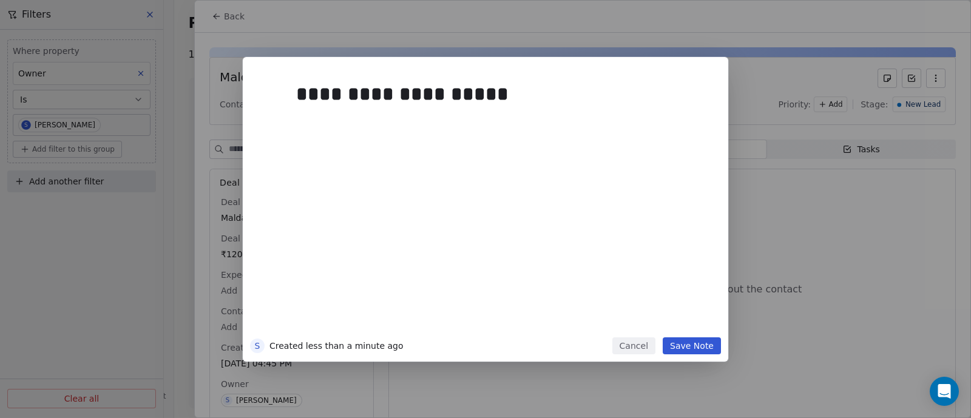
click at [698, 348] on button "Save Note" at bounding box center [692, 345] width 58 height 17
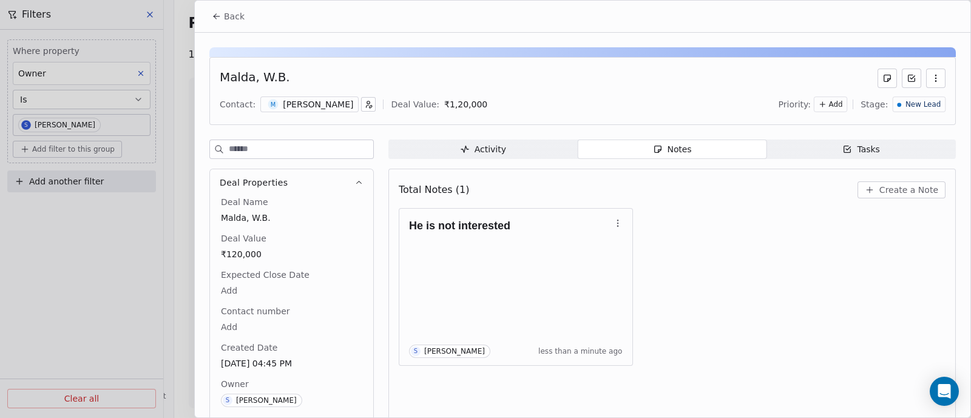
click at [235, 16] on span "Back" at bounding box center [234, 16] width 21 height 12
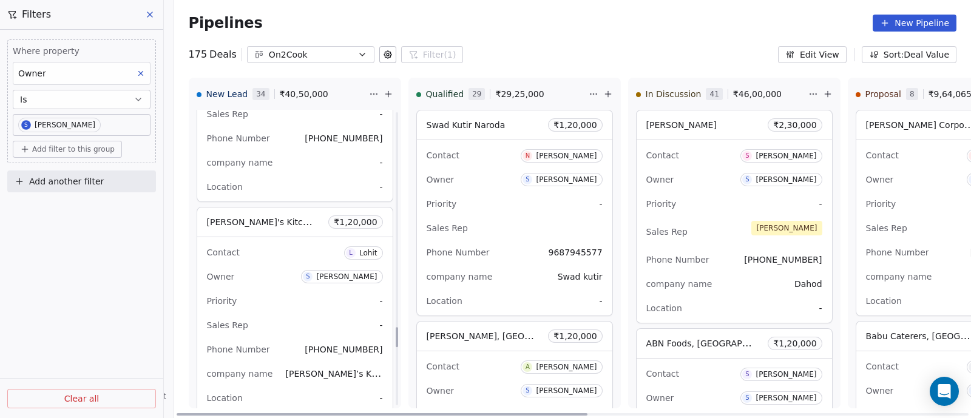
scroll to position [3174, 0]
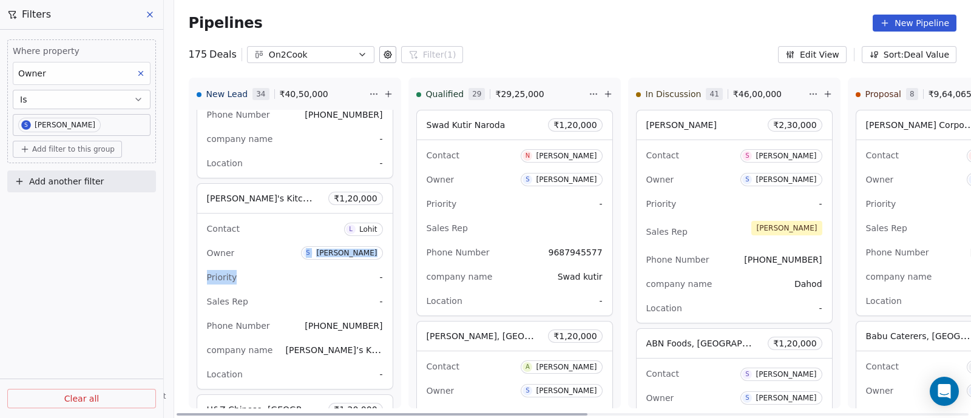
click at [292, 258] on div "Contact [PERSON_NAME] Owner S [PERSON_NAME] Priority - Sales Rep - Phone Number…" at bounding box center [294, 301] width 195 height 175
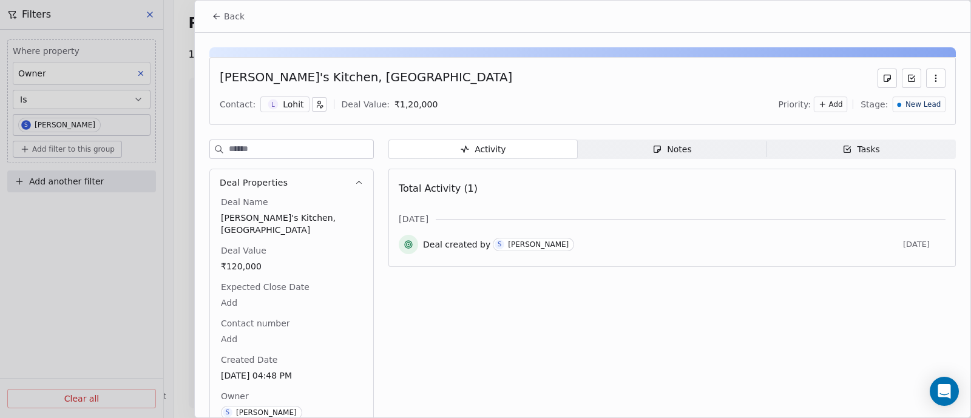
click at [679, 146] on div "Notes" at bounding box center [671, 149] width 39 height 13
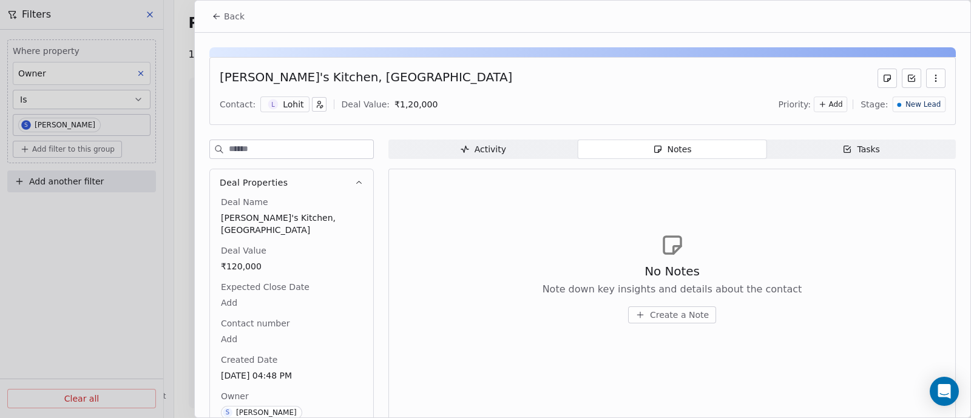
click at [229, 16] on span "Back" at bounding box center [234, 16] width 21 height 12
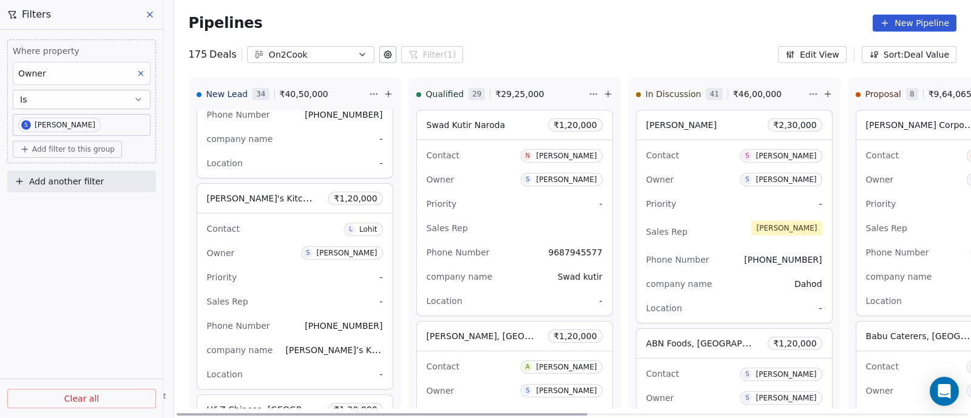
click at [286, 292] on div "Sales Rep -" at bounding box center [295, 301] width 176 height 19
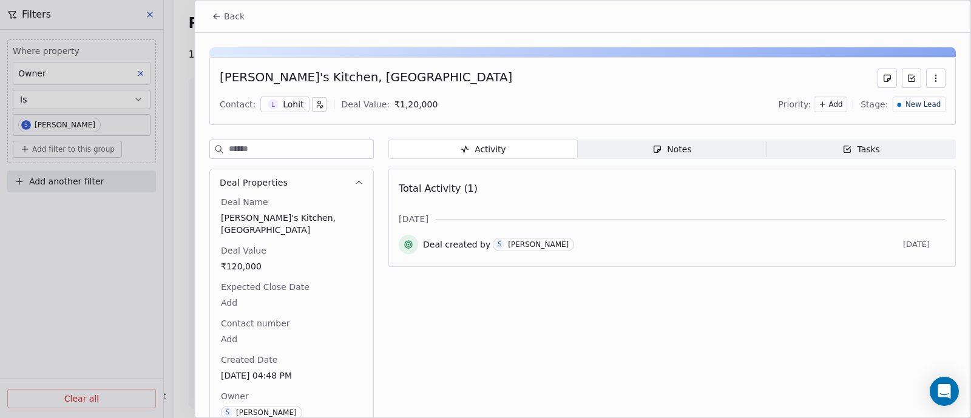
scroll to position [27, 0]
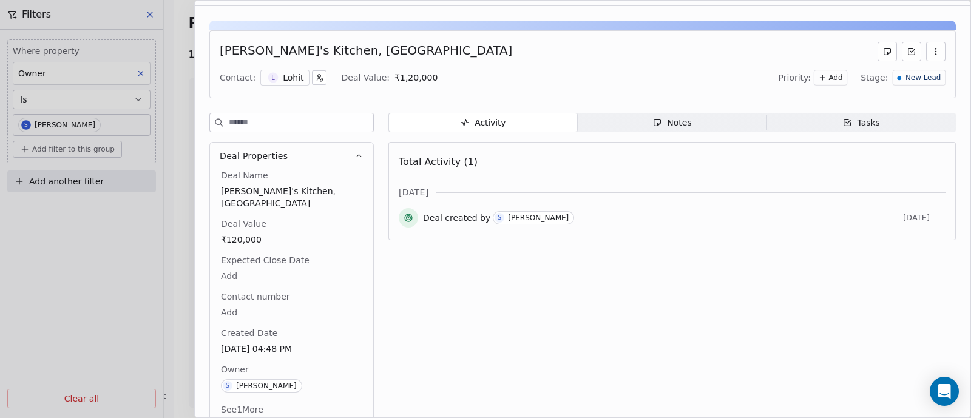
click at [250, 399] on button "See 1 More" at bounding box center [242, 410] width 57 height 22
click at [931, 52] on icon "button" at bounding box center [936, 52] width 10 height 10
click at [927, 57] on button "button" at bounding box center [935, 51] width 19 height 19
click at [906, 51] on icon at bounding box center [911, 52] width 10 height 10
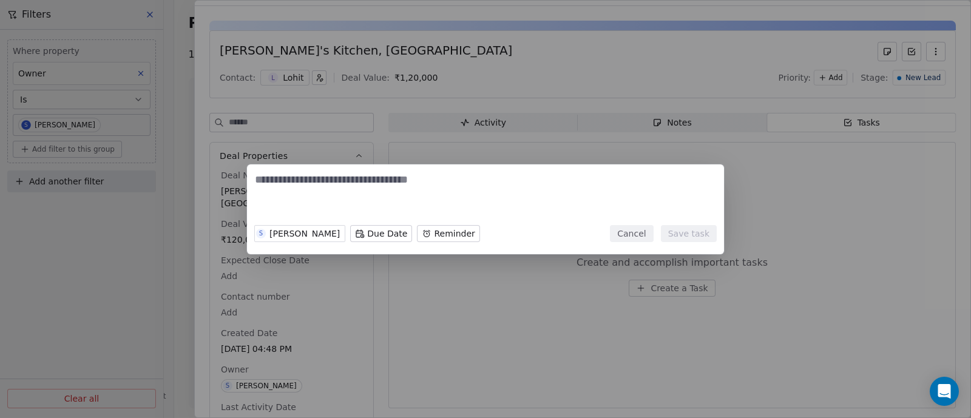
click at [631, 229] on button "Cancel" at bounding box center [631, 233] width 43 height 17
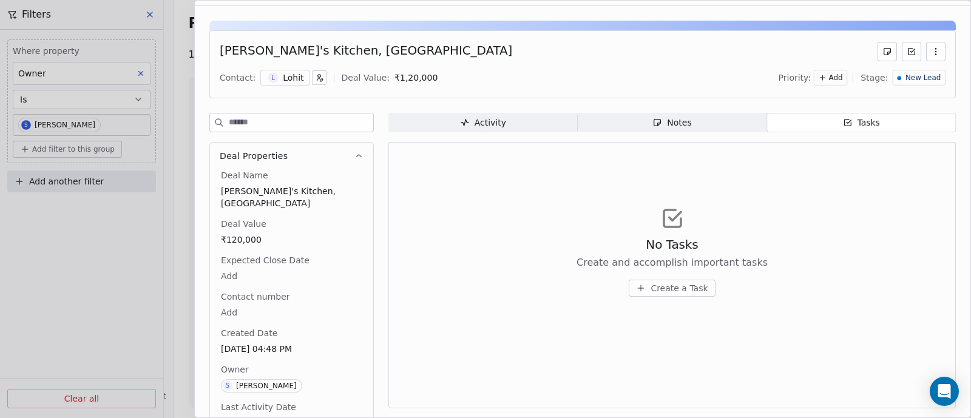
click at [670, 289] on span "Create a Task" at bounding box center [678, 288] width 57 height 12
click at [666, 303] on div "S [PERSON_NAME] Due Date Reminder Cancel Save task" at bounding box center [485, 209] width 971 height 418
click at [673, 120] on div "Notes" at bounding box center [671, 122] width 39 height 13
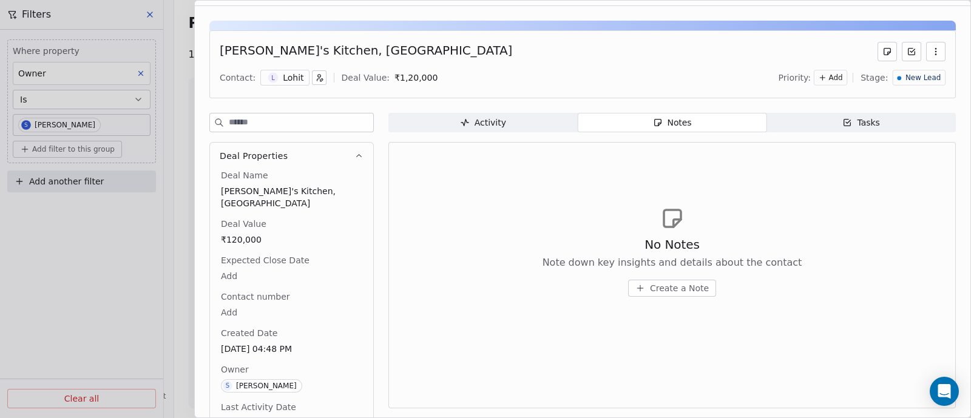
click at [670, 290] on span "Create a Note" at bounding box center [679, 288] width 59 height 12
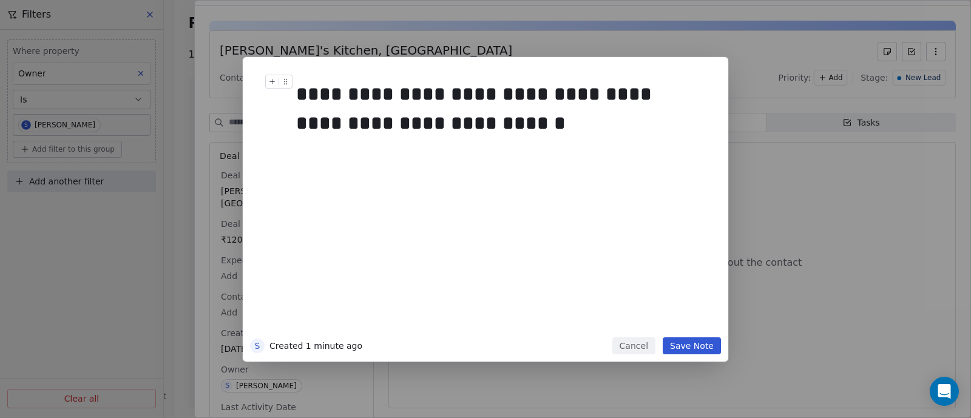
click at [427, 118] on div "**********" at bounding box center [497, 108] width 403 height 58
click at [469, 123] on div "**********" at bounding box center [497, 108] width 403 height 58
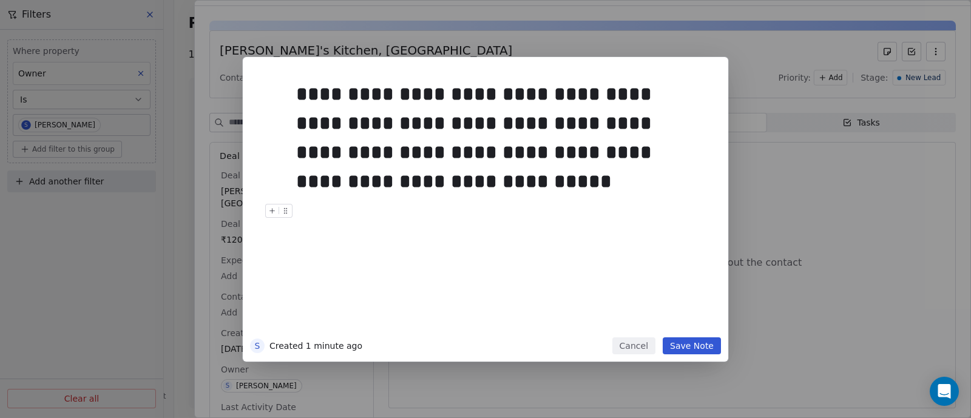
click at [692, 346] on button "Save Note" at bounding box center [692, 345] width 58 height 17
